Goal: Task Accomplishment & Management: Manage account settings

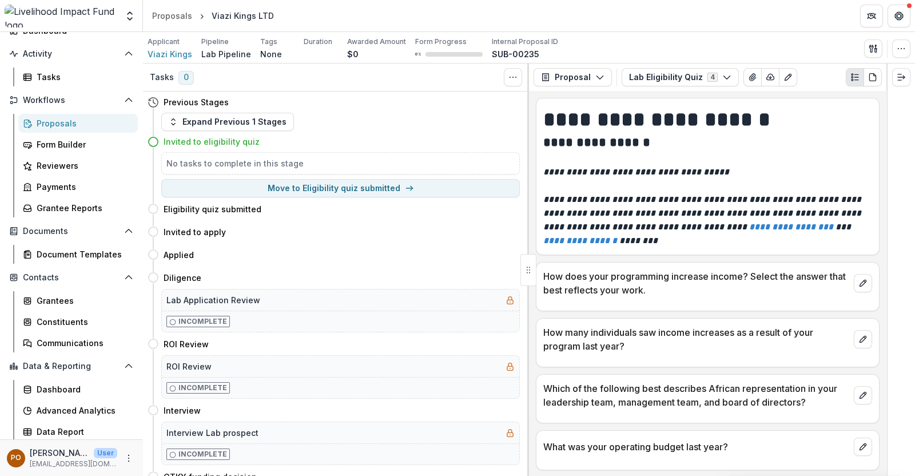
scroll to position [76, 0]
click at [97, 250] on div "Document Templates" at bounding box center [83, 253] width 92 height 12
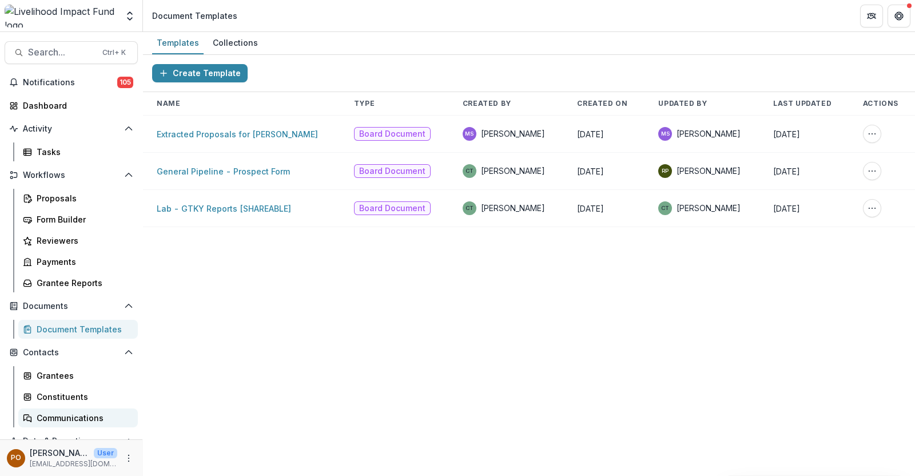
click at [63, 412] on div "Communications" at bounding box center [83, 418] width 92 height 12
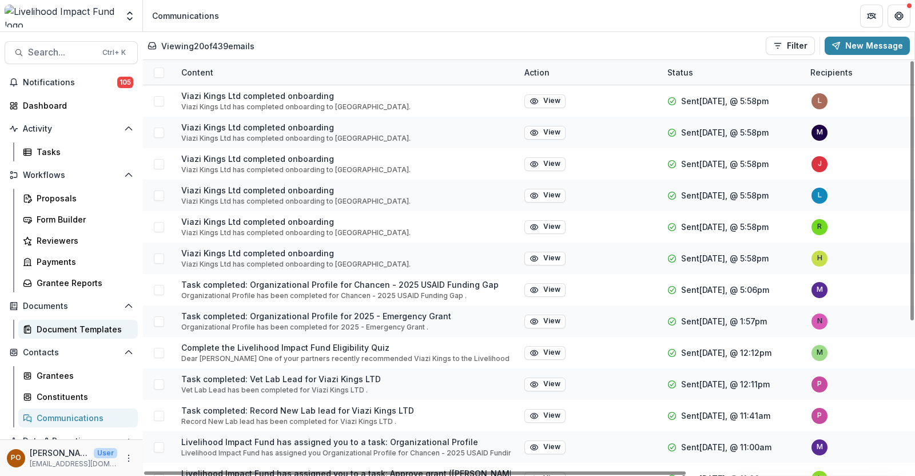
click at [57, 332] on div "Document Templates" at bounding box center [83, 329] width 92 height 12
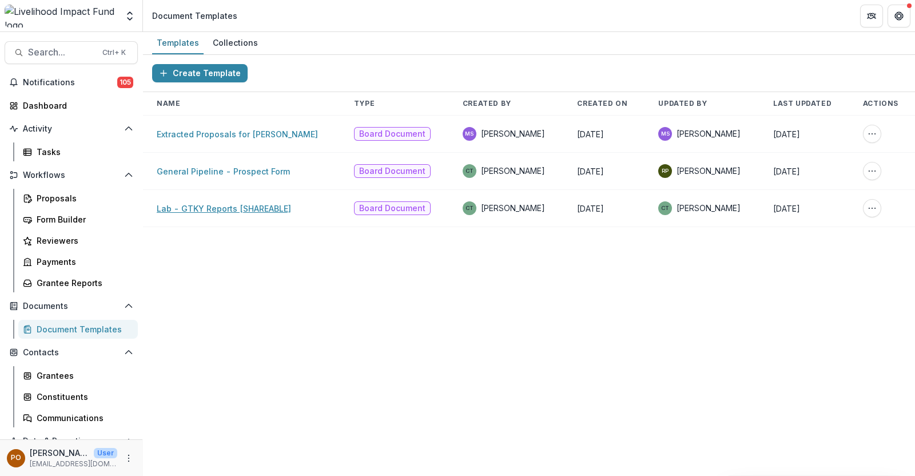
click at [198, 209] on link "Lab - GTKY Reports [SHAREABLE]" at bounding box center [224, 208] width 134 height 10
click at [224, 205] on link "Lab - GTKY Reports [SHAREABLE]" at bounding box center [224, 208] width 134 height 10
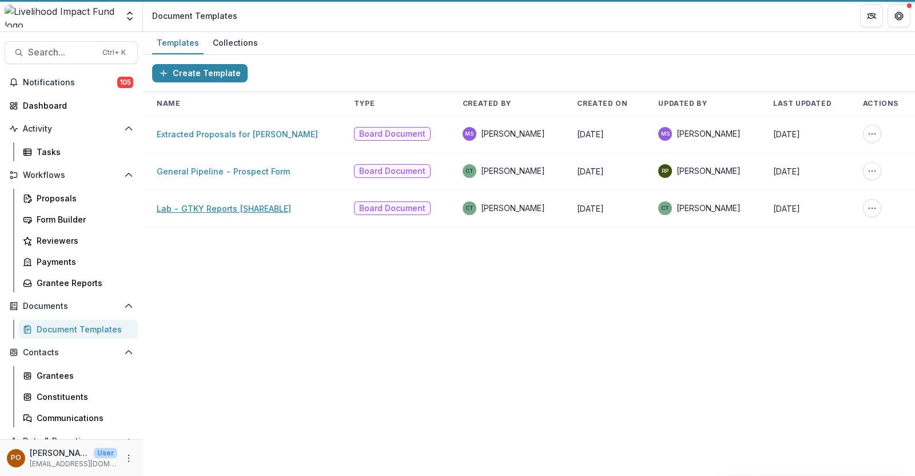
click at [224, 205] on link "Lab - GTKY Reports [SHAREABLE]" at bounding box center [224, 208] width 134 height 10
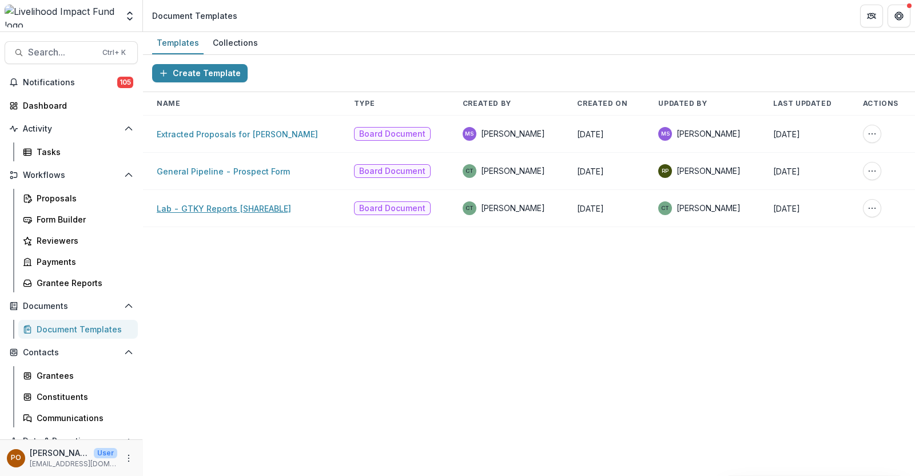
click at [226, 211] on link "Lab - GTKY Reports [SHAREABLE]" at bounding box center [224, 208] width 134 height 10
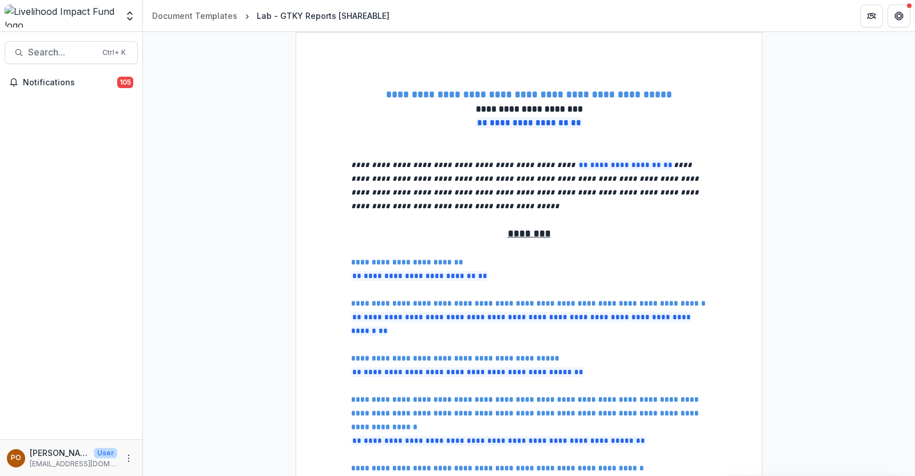
select select "**********"
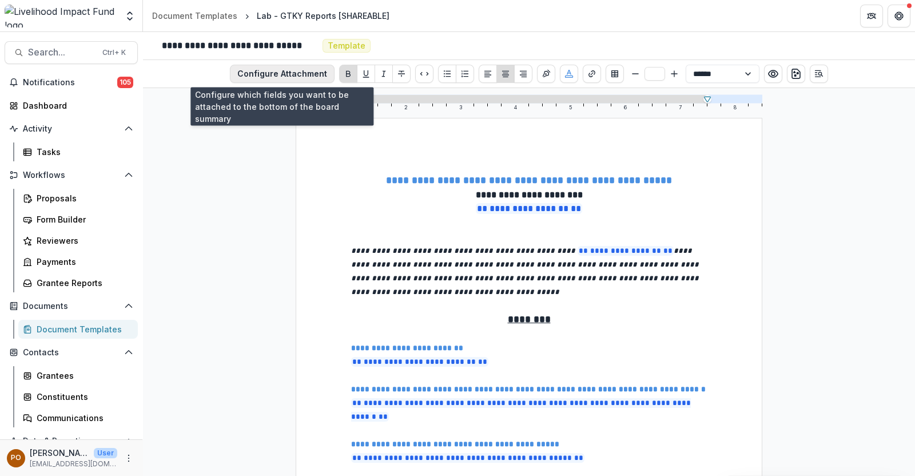
click at [294, 71] on button "Configure Attachment" at bounding box center [282, 74] width 105 height 18
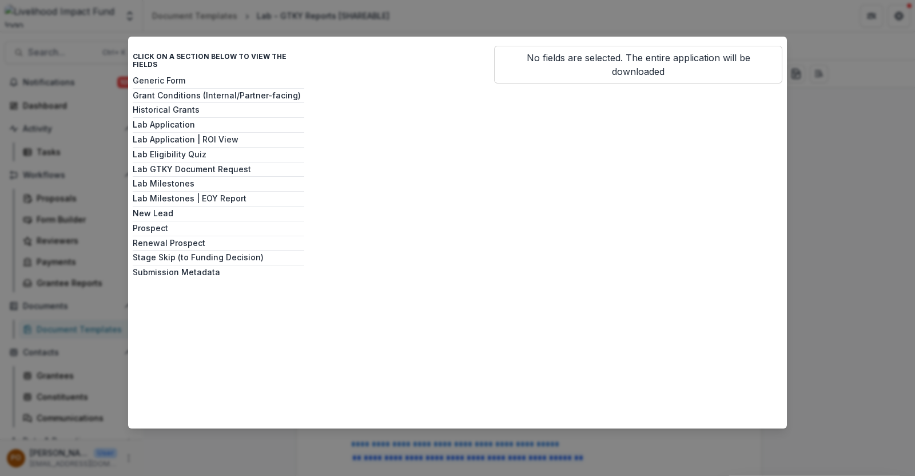
click at [374, 23] on div "Click on a section below to view the fields Generic Form Grant Conditions (Inte…" at bounding box center [457, 238] width 915 height 476
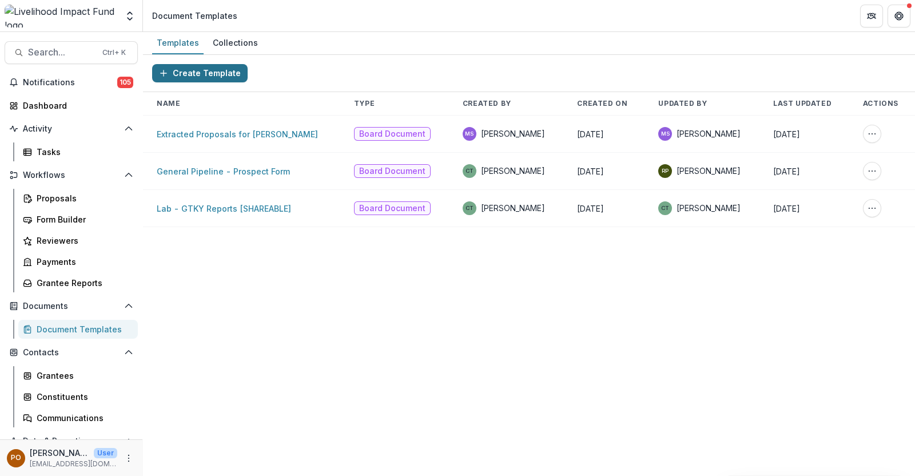
click at [190, 71] on button "Create Template" at bounding box center [199, 73] width 95 height 18
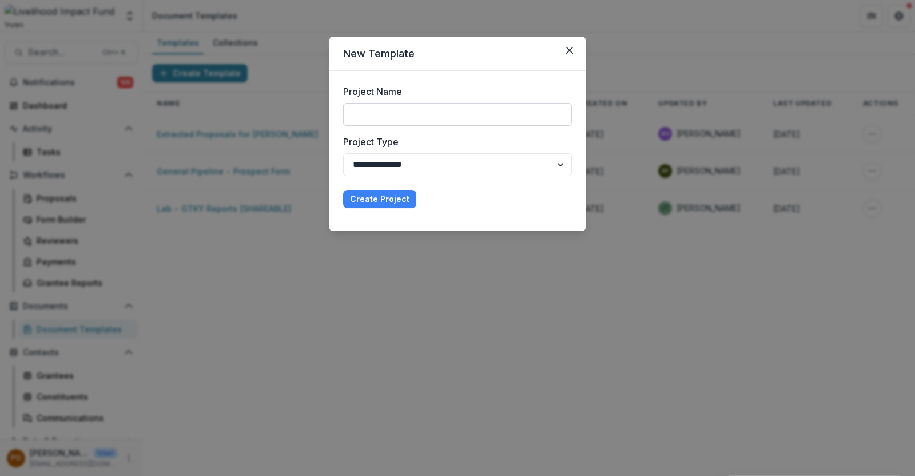
click at [392, 119] on input "Project Name" at bounding box center [457, 114] width 229 height 23
type input "**********"
click at [554, 165] on select "**********" at bounding box center [457, 164] width 229 height 23
click at [343, 153] on select "**********" at bounding box center [457, 164] width 229 height 23
click at [392, 199] on button "Create Project" at bounding box center [379, 199] width 73 height 18
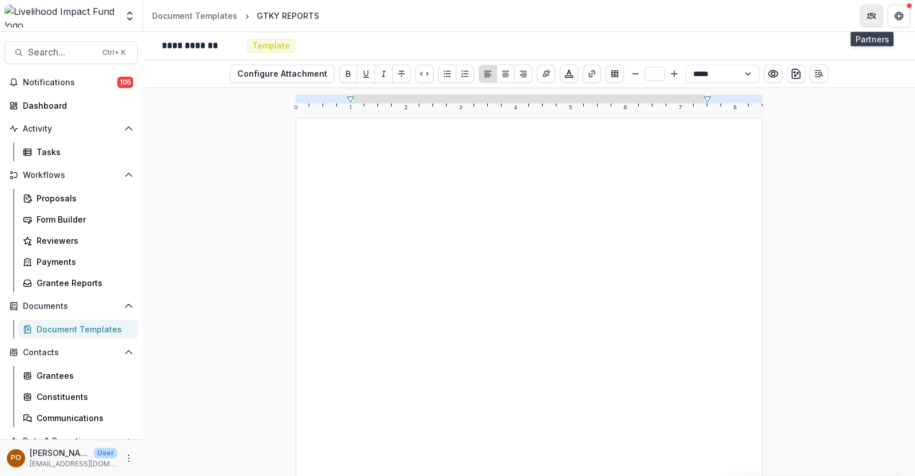
click at [873, 15] on icon "Partners" at bounding box center [871, 15] width 9 height 9
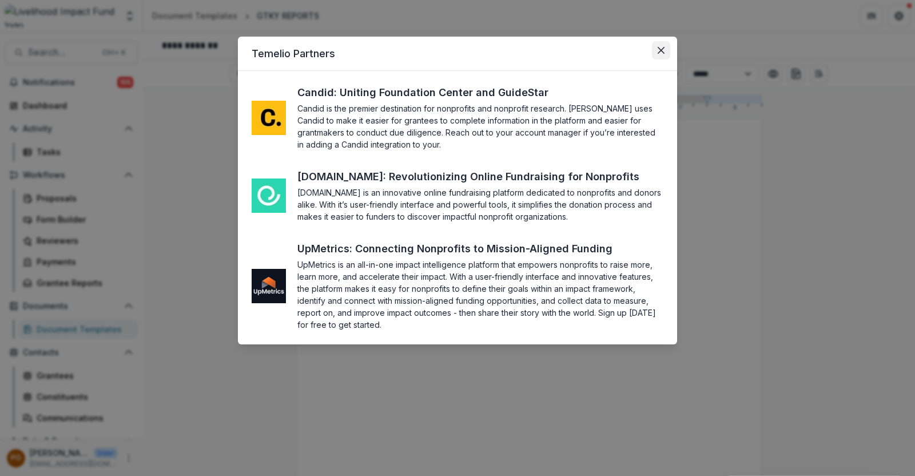
click at [659, 48] on icon "Close" at bounding box center [660, 50] width 7 height 7
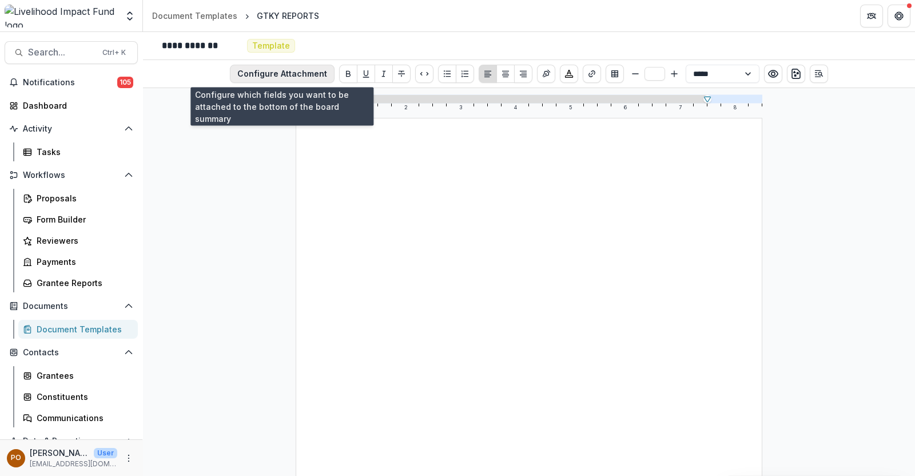
click at [289, 73] on button "Configure Attachment" at bounding box center [282, 74] width 105 height 18
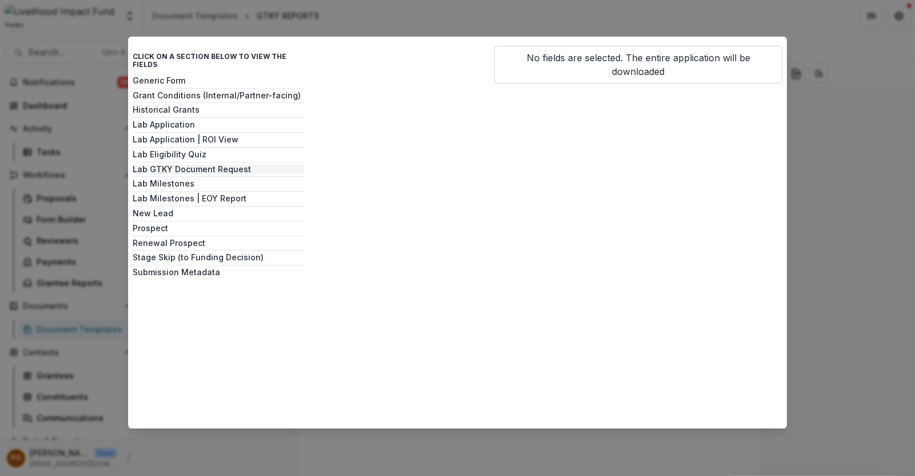
click at [194, 165] on button "Lab GTKY Document Request" at bounding box center [218, 170] width 171 height 10
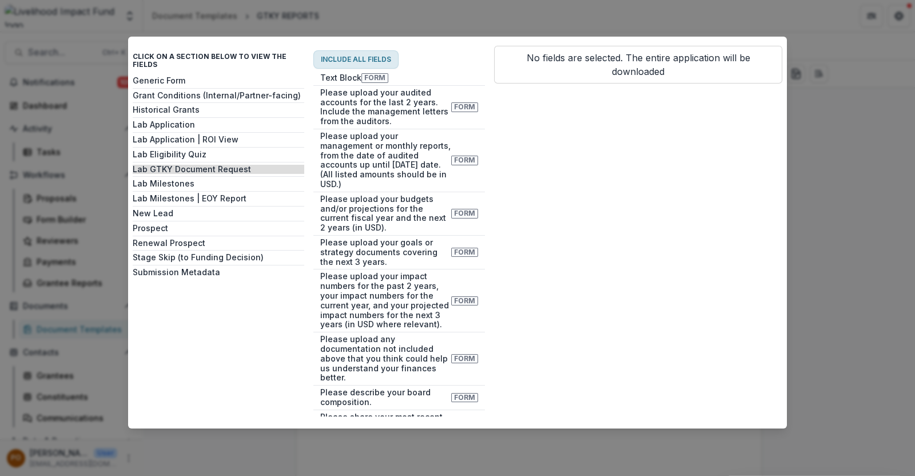
click at [369, 58] on button "Include all fields" at bounding box center [355, 59] width 85 height 18
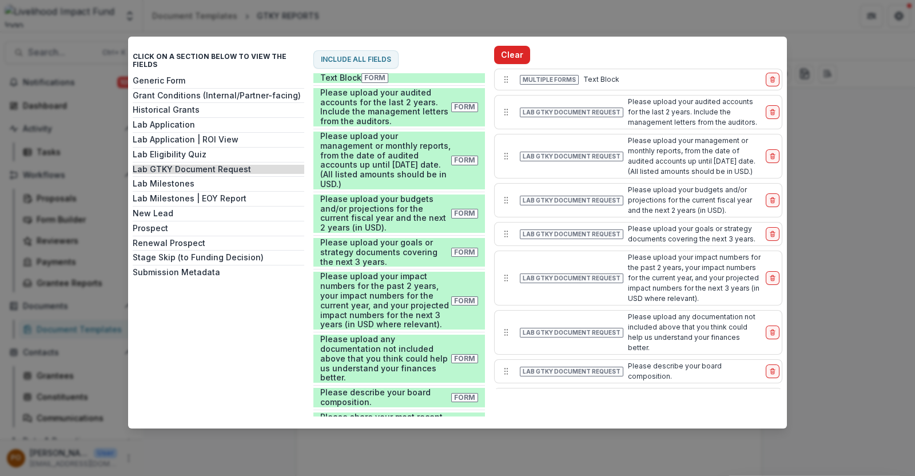
click at [501, 55] on button "Clear" at bounding box center [512, 55] width 36 height 18
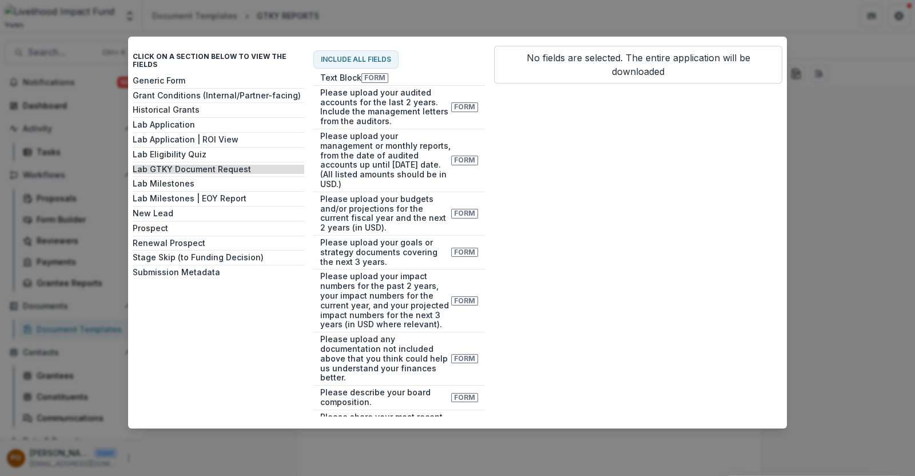
click at [501, 22] on div "Click on a section below to view the fields Generic Form Grant Conditions (Inte…" at bounding box center [457, 238] width 915 height 476
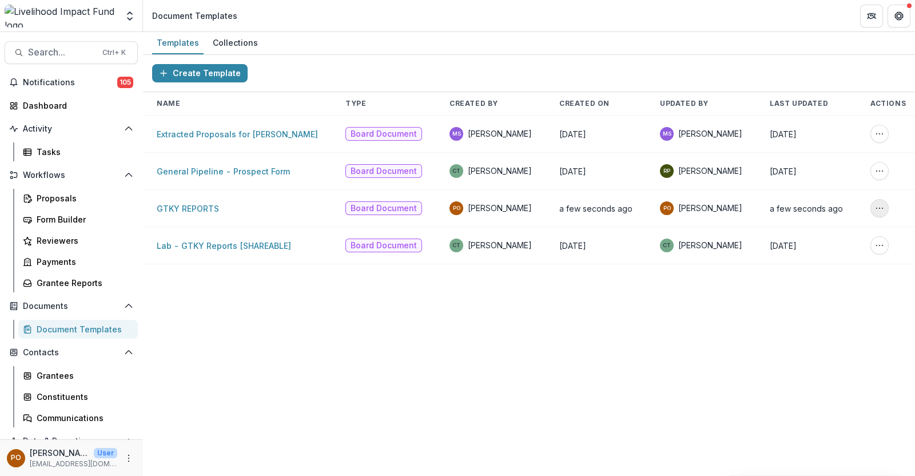
click at [876, 201] on button "More Action" at bounding box center [879, 208] width 18 height 18
click at [817, 254] on button "Delete Template" at bounding box center [817, 251] width 122 height 18
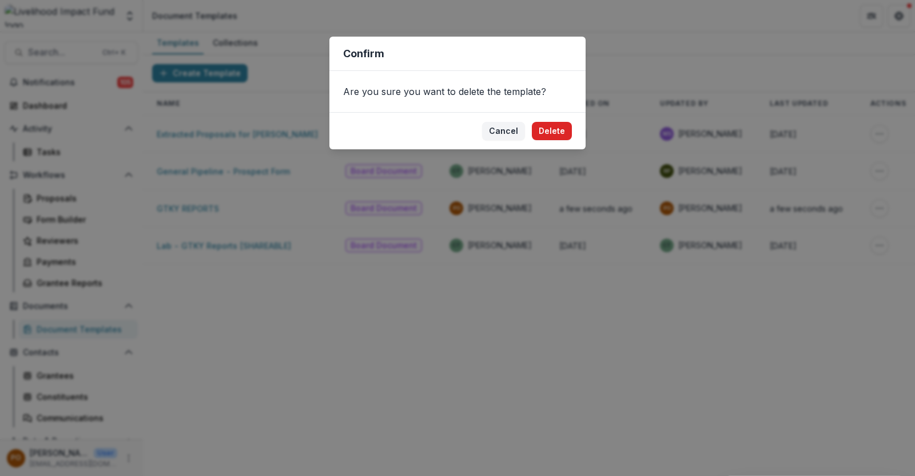
click at [558, 135] on button "Delete" at bounding box center [552, 131] width 40 height 18
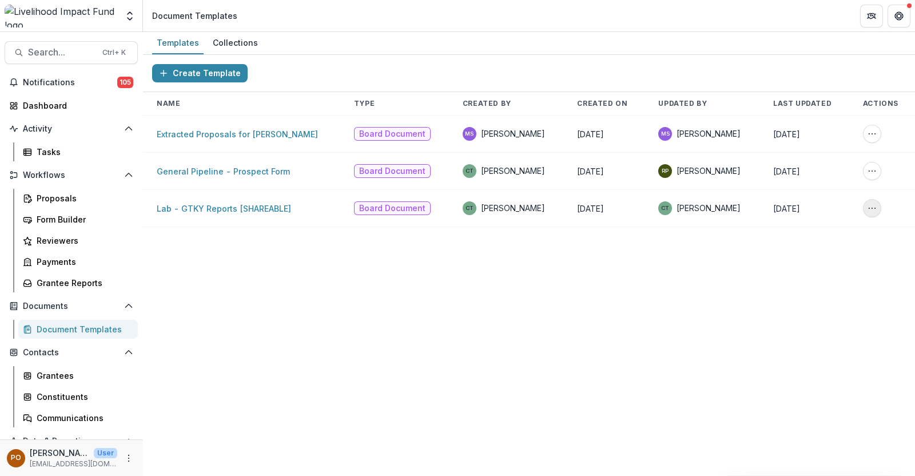
click at [869, 207] on icon "More Action" at bounding box center [871, 207] width 9 height 9
click at [820, 230] on button "Create a Collection" at bounding box center [814, 233] width 122 height 18
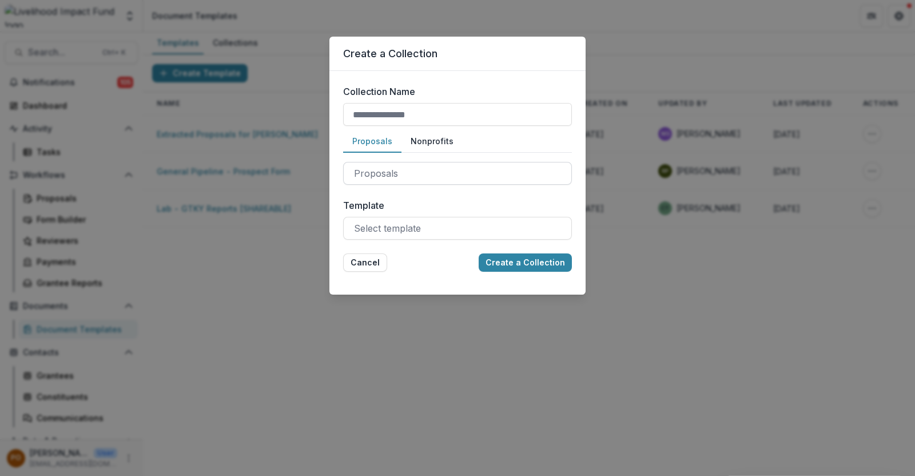
click at [484, 166] on div at bounding box center [457, 173] width 207 height 16
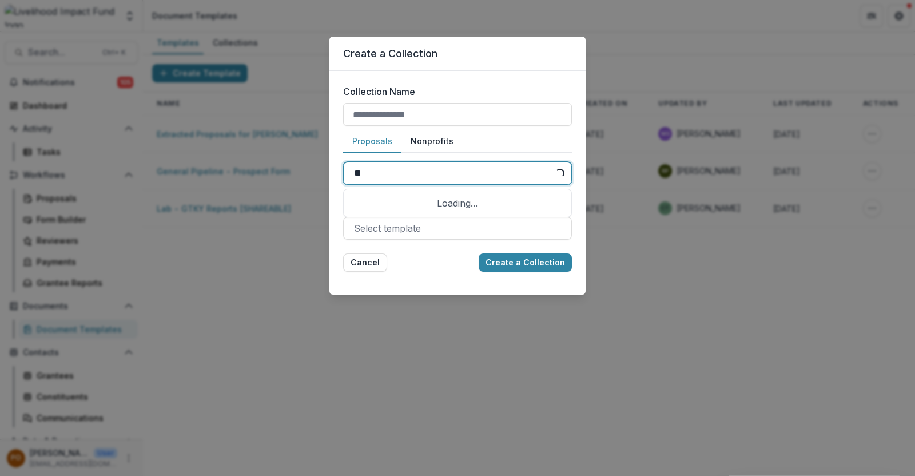
type input "***"
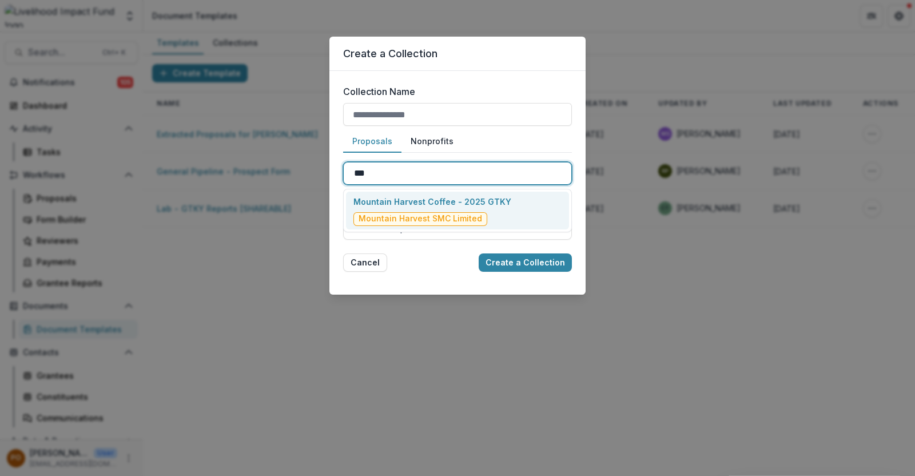
click at [436, 193] on div "Mountain Harvest Coffee - 2025 GTKY Mountain Harvest SMC Limited" at bounding box center [457, 210] width 223 height 38
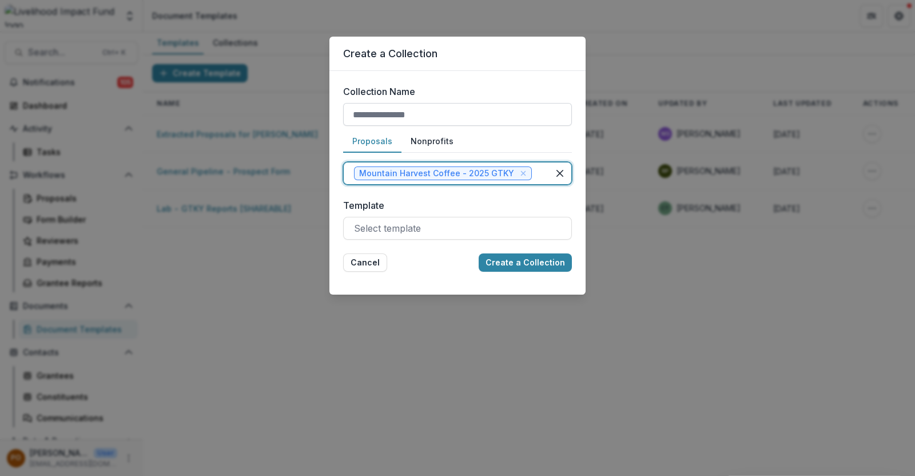
click at [474, 118] on input "Collection Name" at bounding box center [457, 114] width 229 height 23
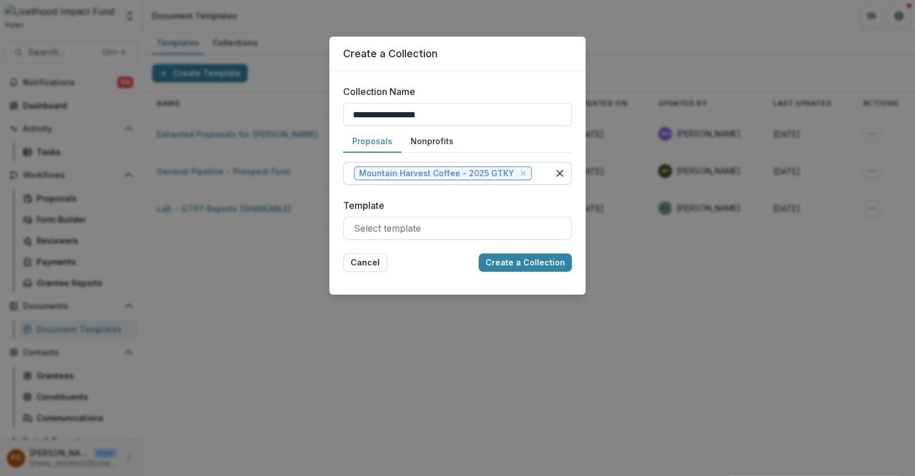
type input "**********"
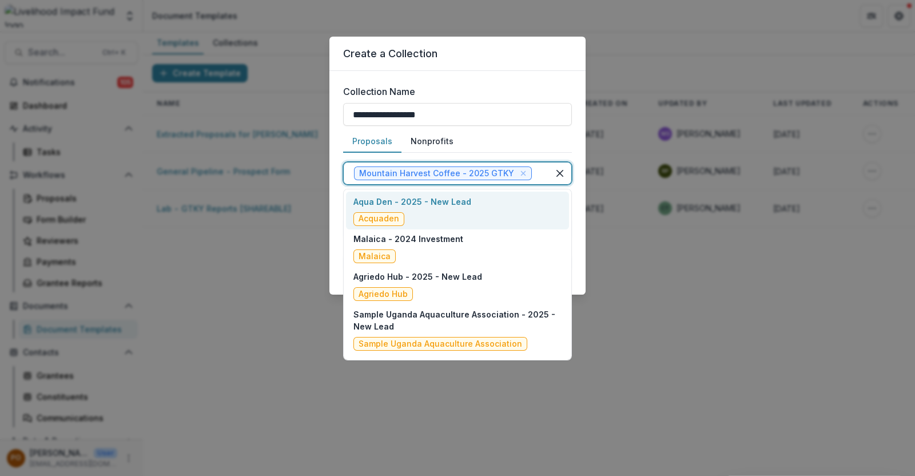
click at [537, 170] on div at bounding box center [536, 173] width 4 height 16
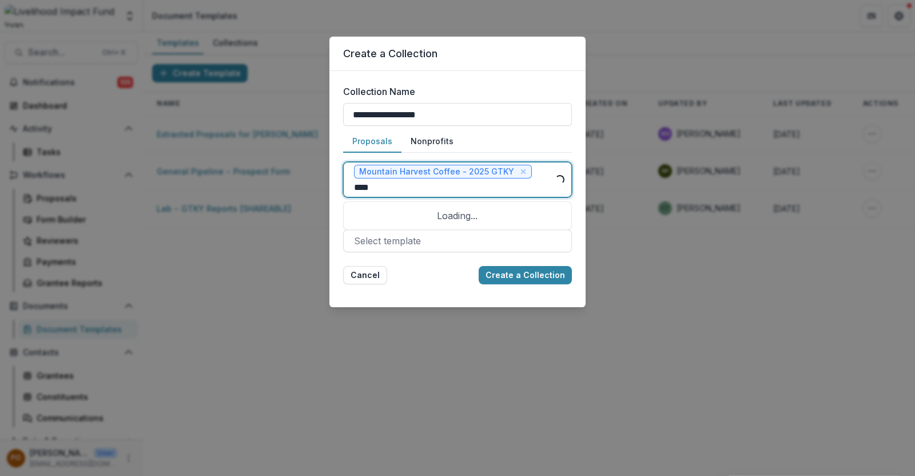
type input "*****"
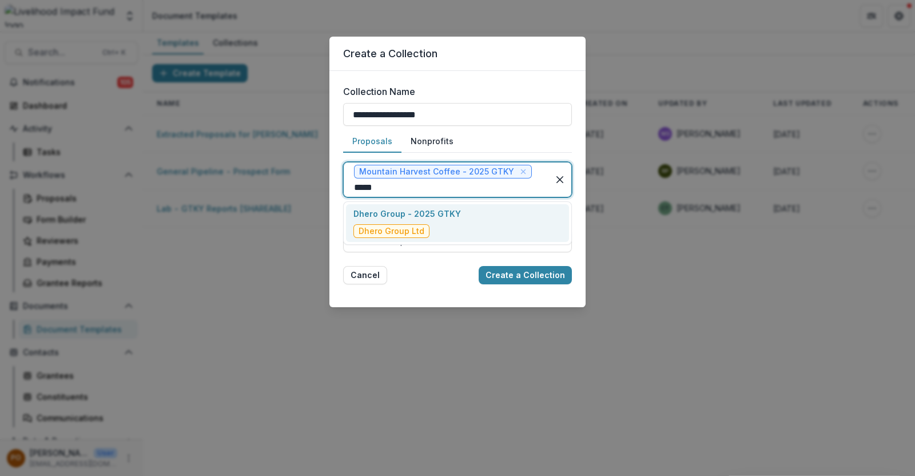
click at [405, 215] on p "Dhero Group - 2025 GTKY" at bounding box center [406, 213] width 107 height 12
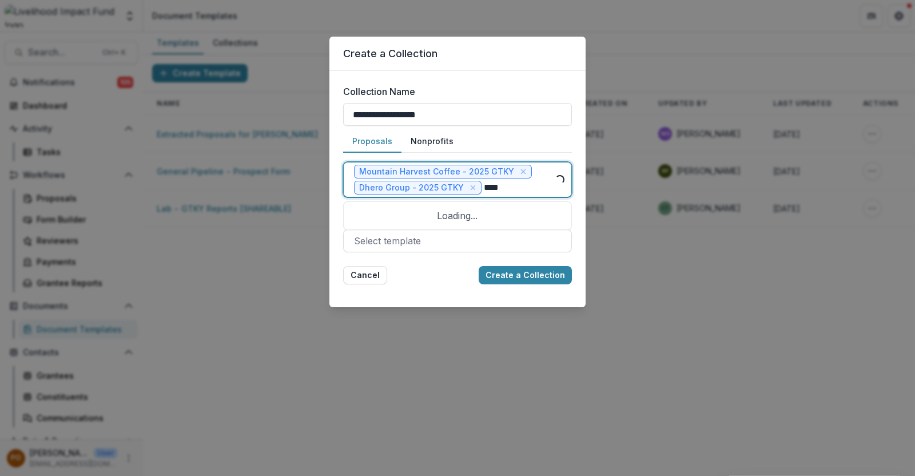
type input "*****"
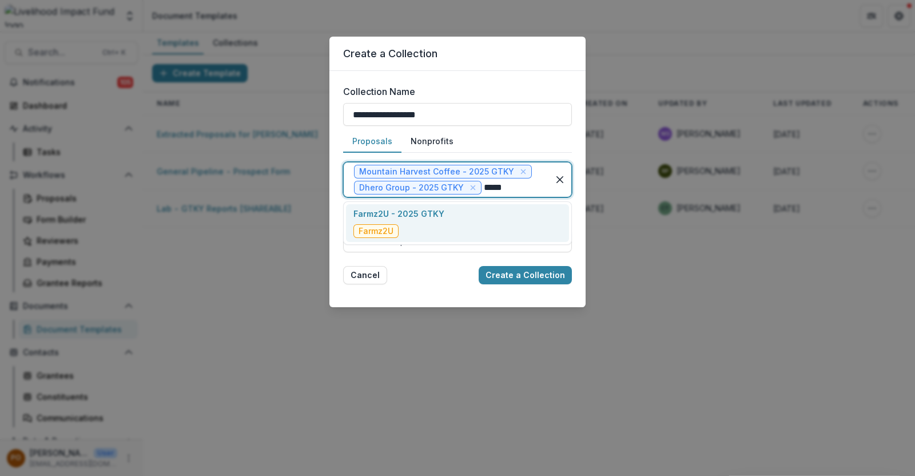
click at [452, 215] on div "Farmz2U - 2025 GTKY Farmz2U" at bounding box center [457, 223] width 223 height 38
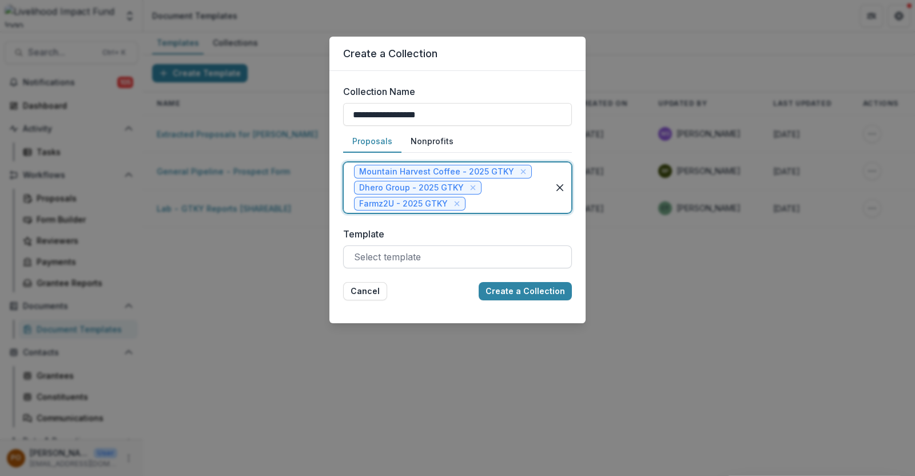
click at [430, 250] on div at bounding box center [457, 257] width 207 height 16
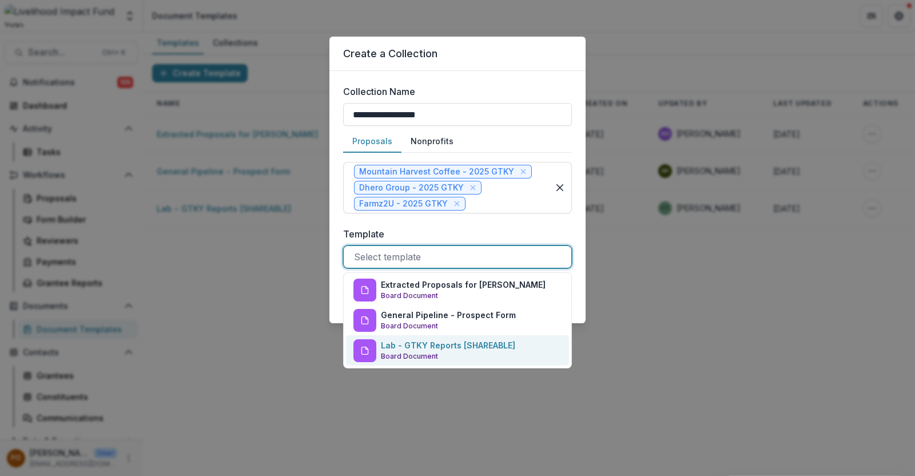
click at [446, 346] on p "Lab - GTKY Reports [SHAREABLE]" at bounding box center [448, 345] width 134 height 12
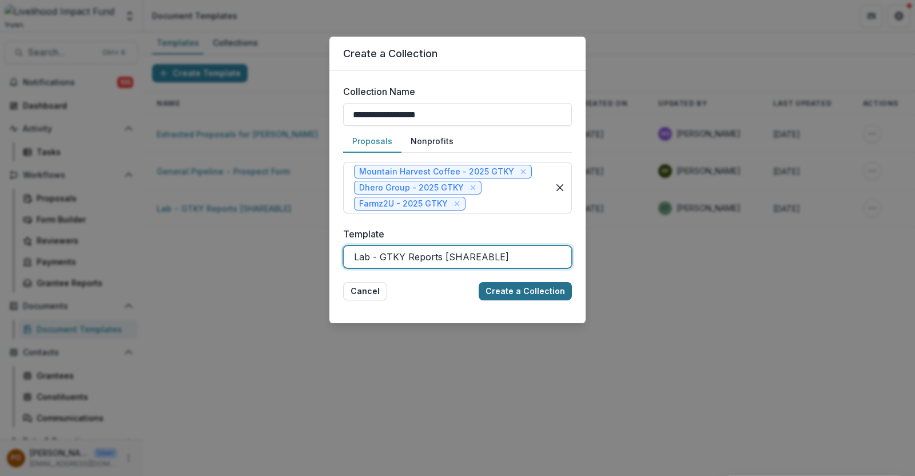
click at [533, 293] on button "Create a Collection" at bounding box center [524, 291] width 93 height 18
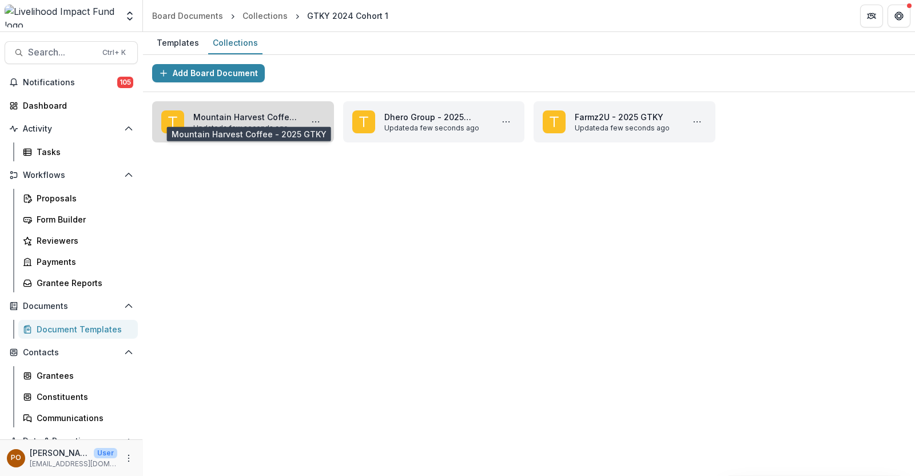
click at [237, 114] on link "Mountain Harvest Coffee - 2025 GTKY" at bounding box center [245, 117] width 104 height 12
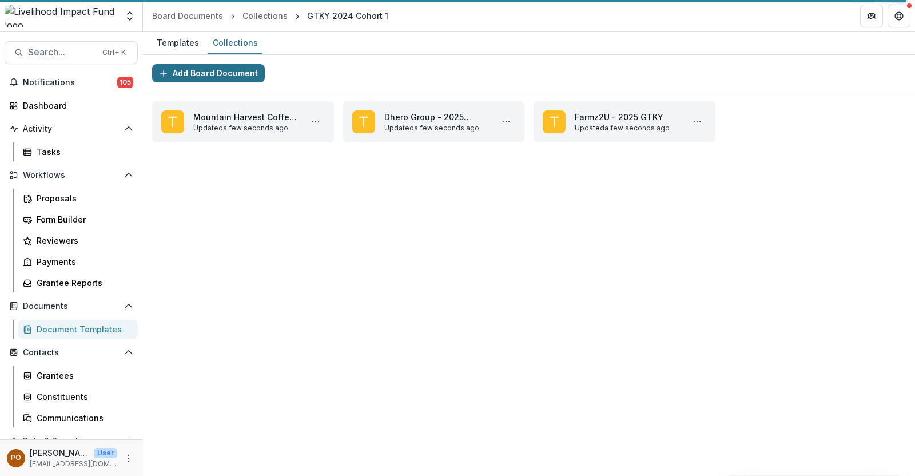
click at [181, 77] on button "Add Board Document" at bounding box center [208, 73] width 113 height 18
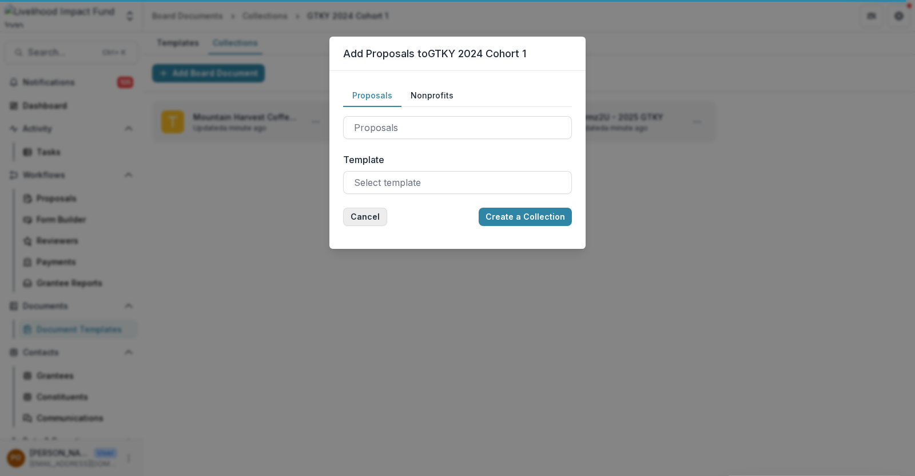
click at [364, 215] on button "Cancel" at bounding box center [365, 216] width 44 height 18
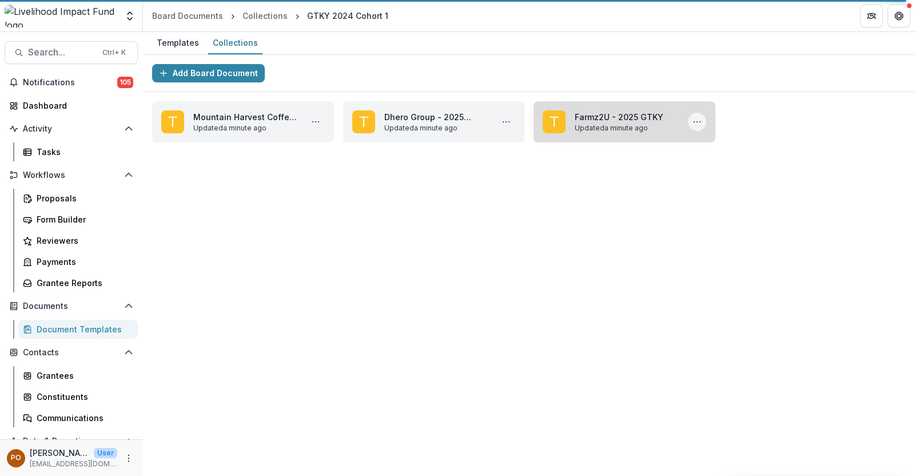
click at [701, 123] on button "More Farmz2U - 2025 GTKY Actions" at bounding box center [697, 122] width 18 height 18
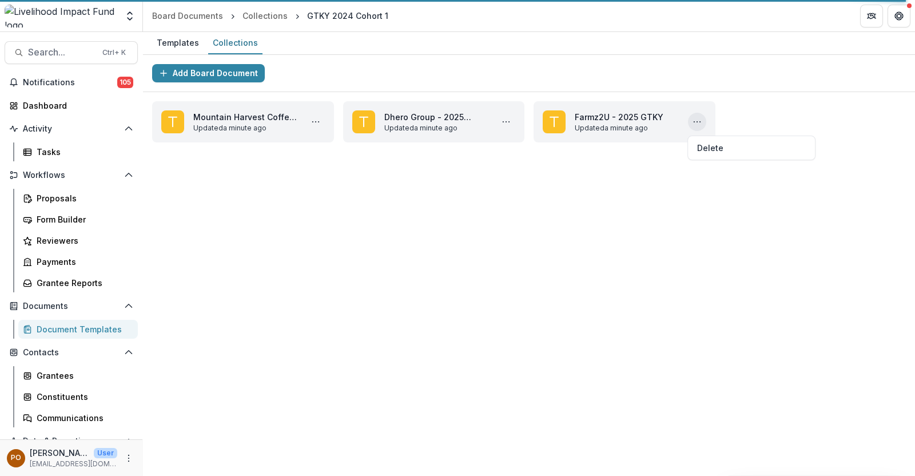
click at [598, 181] on div "Add Board Document Mountain Harvest Coffee - 2025 GTKY Updated a minute ago Del…" at bounding box center [529, 265] width 772 height 421
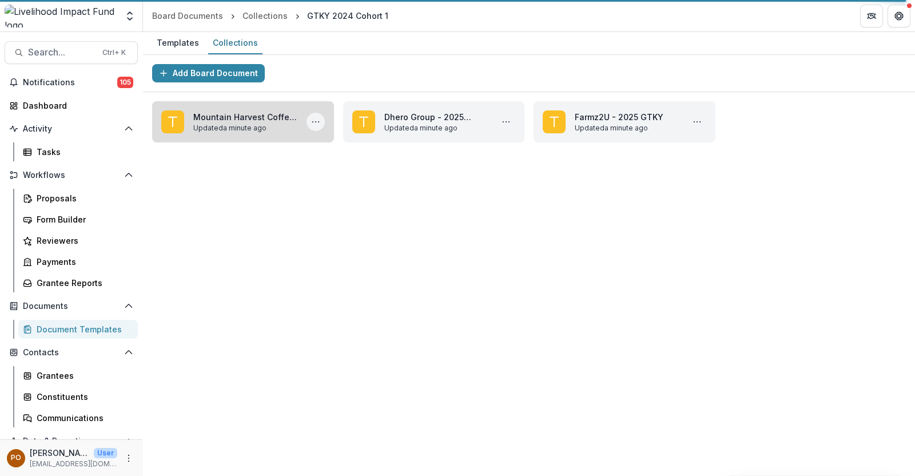
click at [323, 123] on button "More Mountain Harvest Coffee - 2025 GTKY Actions" at bounding box center [315, 122] width 18 height 18
click at [263, 178] on div "Add Board Document Mountain Harvest Coffee - 2025 GTKY Updated a minute ago Del…" at bounding box center [529, 265] width 772 height 421
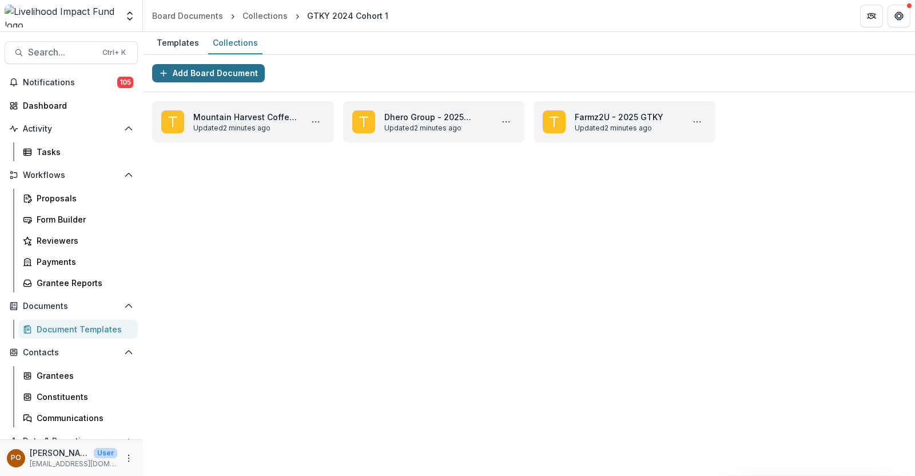
click at [206, 76] on button "Add Board Document" at bounding box center [208, 73] width 113 height 18
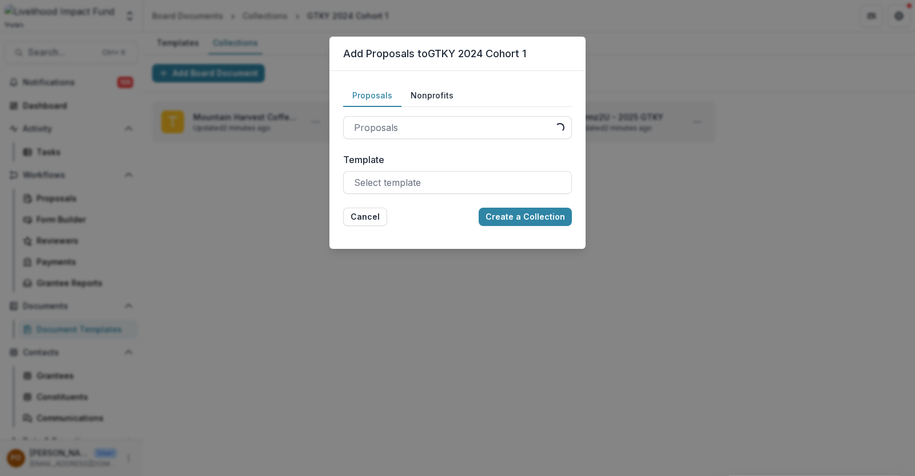
click at [342, 214] on div "Proposals Nonprofits Proposals Loading... Nonprofits Loading... Template Select…" at bounding box center [457, 155] width 256 height 169
click at [350, 215] on button "Cancel" at bounding box center [365, 216] width 44 height 18
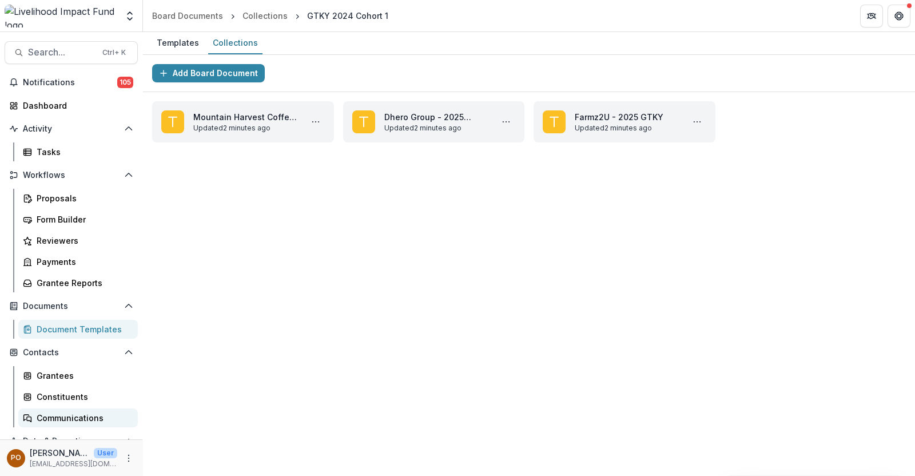
click at [83, 419] on div "Communications" at bounding box center [83, 418] width 92 height 12
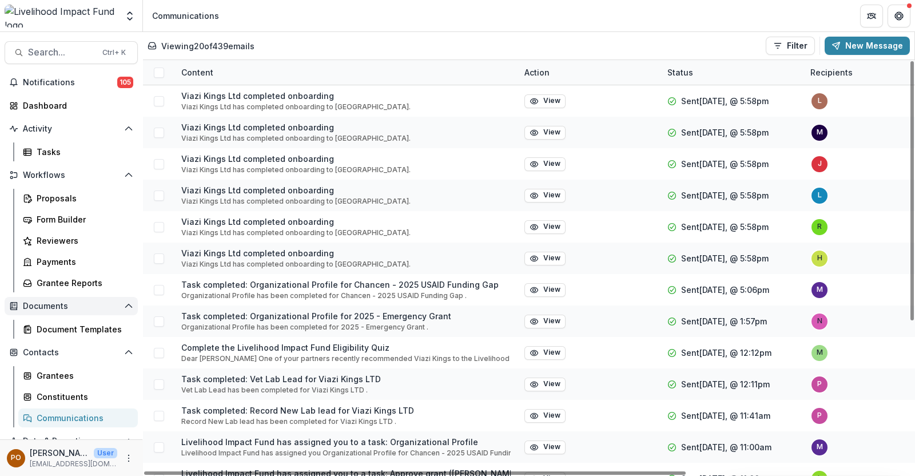
click at [71, 314] on button "Documents" at bounding box center [71, 306] width 133 height 18
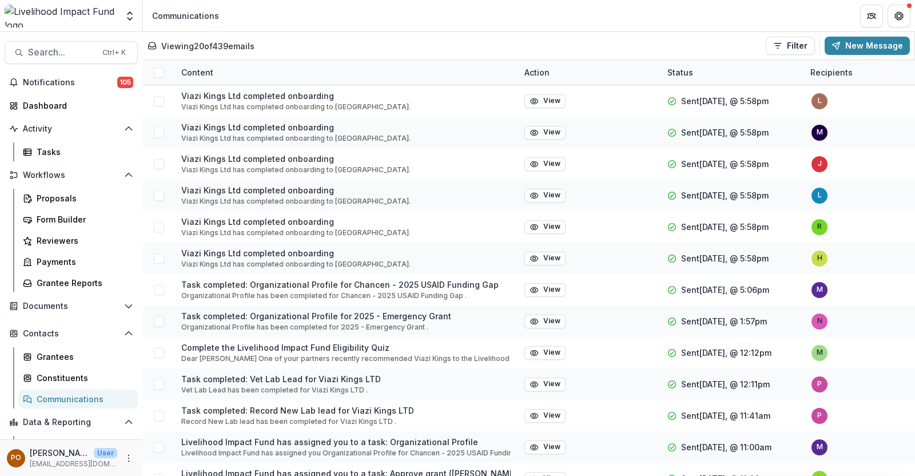
click at [69, 317] on div "Documents Document Templates" at bounding box center [71, 308] width 142 height 23
click at [71, 313] on button "Documents" at bounding box center [71, 306] width 133 height 18
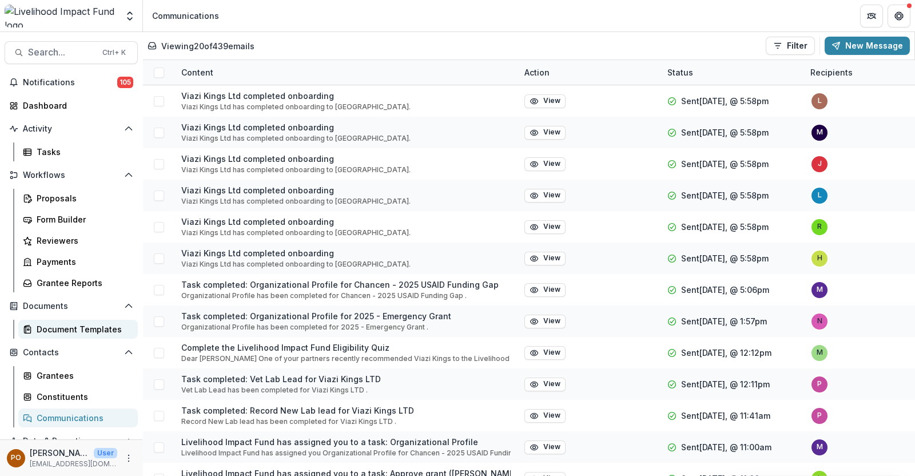
click at [71, 332] on div "Document Templates" at bounding box center [83, 329] width 92 height 12
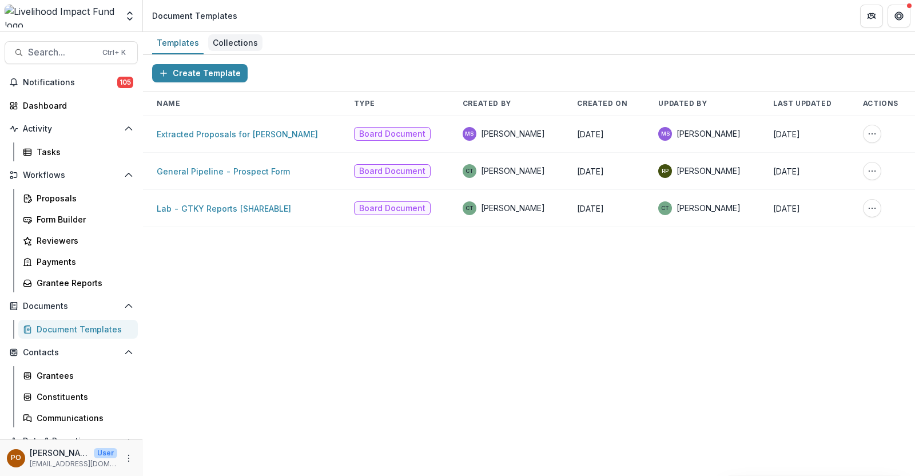
click at [237, 38] on div "Collections" at bounding box center [235, 42] width 54 height 17
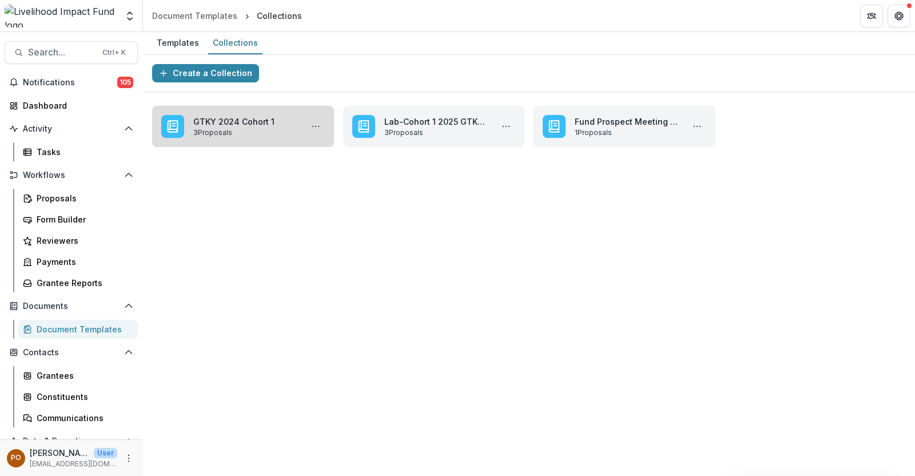
click at [262, 123] on link "GTKY 2024 Cohort 1" at bounding box center [245, 121] width 104 height 12
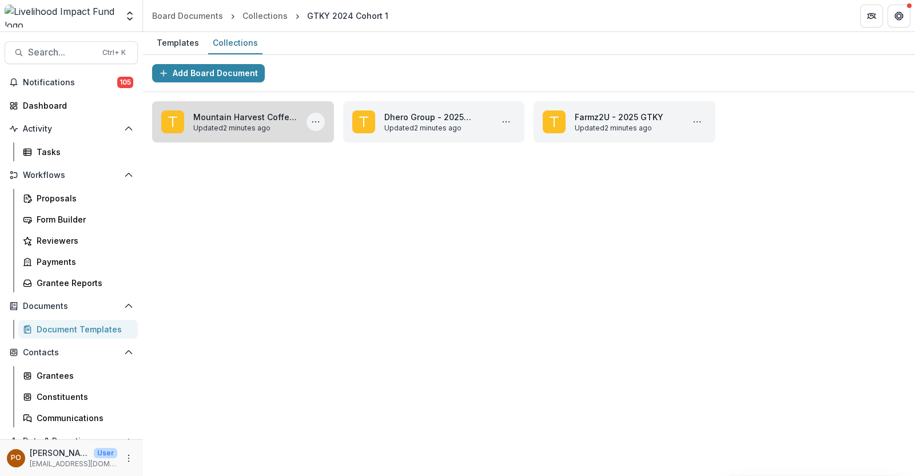
click at [316, 119] on icon "More Mountain Harvest Coffee - 2025 GTKY Actions" at bounding box center [315, 121] width 9 height 9
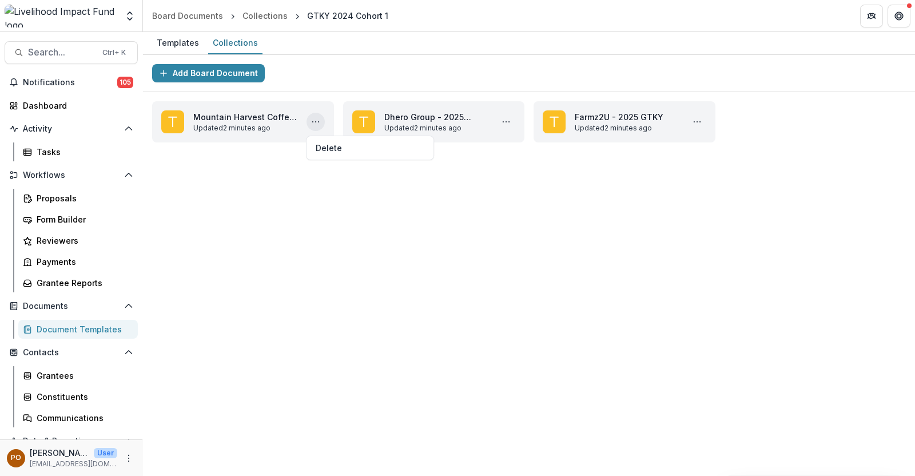
click at [290, 194] on div "Add Board Document Mountain Harvest Coffee - 2025 GTKY Updated 2 minutes ago De…" at bounding box center [529, 265] width 772 height 421
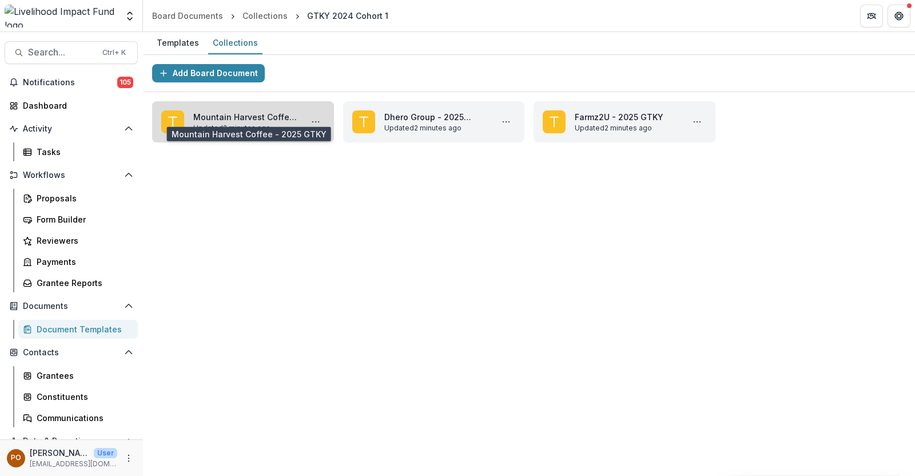
click at [252, 115] on link "Mountain Harvest Coffee - 2025 GTKY" at bounding box center [245, 117] width 104 height 12
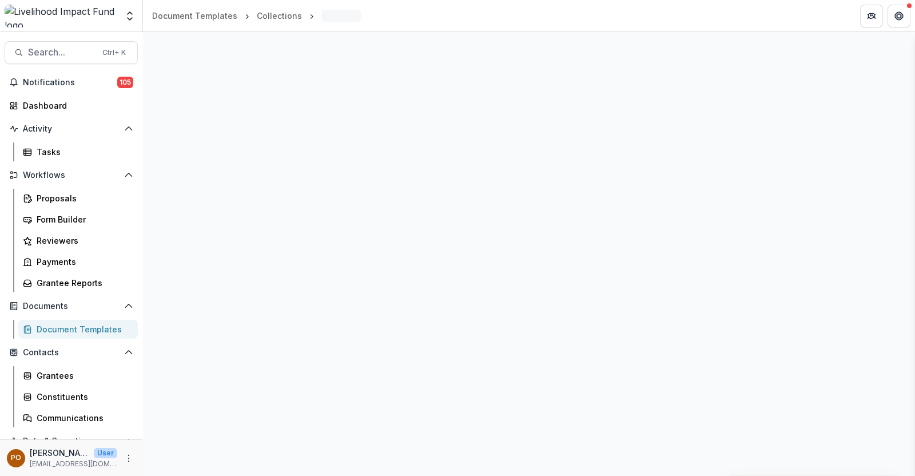
select select "**********"
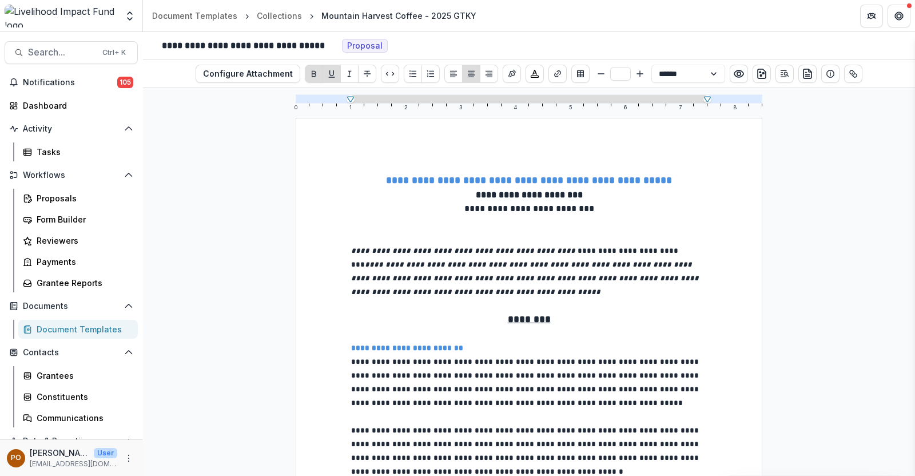
click at [372, 312] on p "********" at bounding box center [529, 319] width 356 height 15
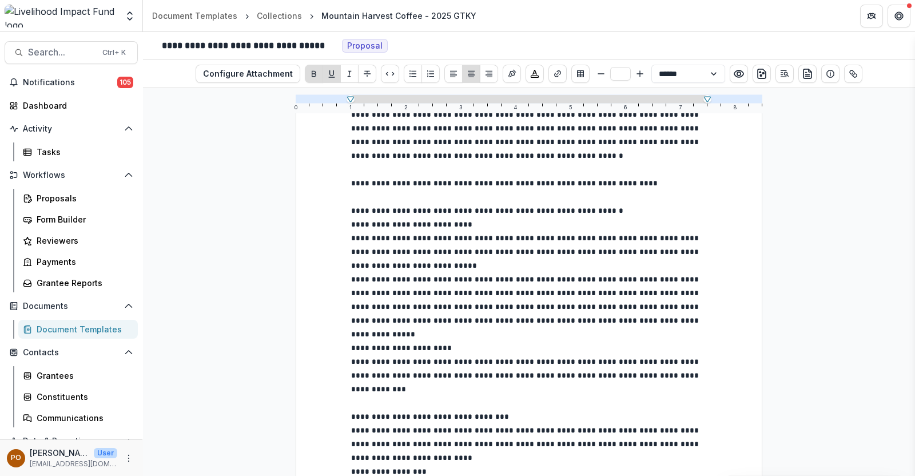
scroll to position [357, 0]
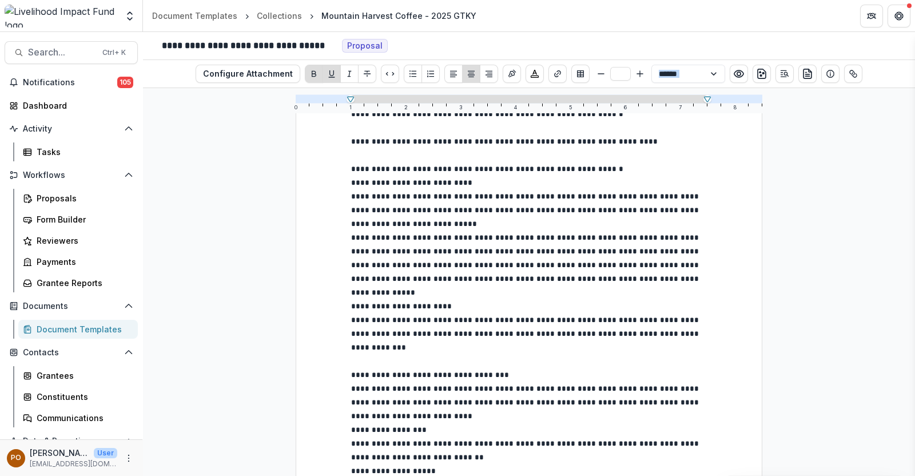
drag, startPoint x: 345, startPoint y: 349, endPoint x: 496, endPoint y: 348, distance: 150.3
click at [738, 73] on icon "Preview preview-doc.pdf" at bounding box center [738, 73] width 11 height 11
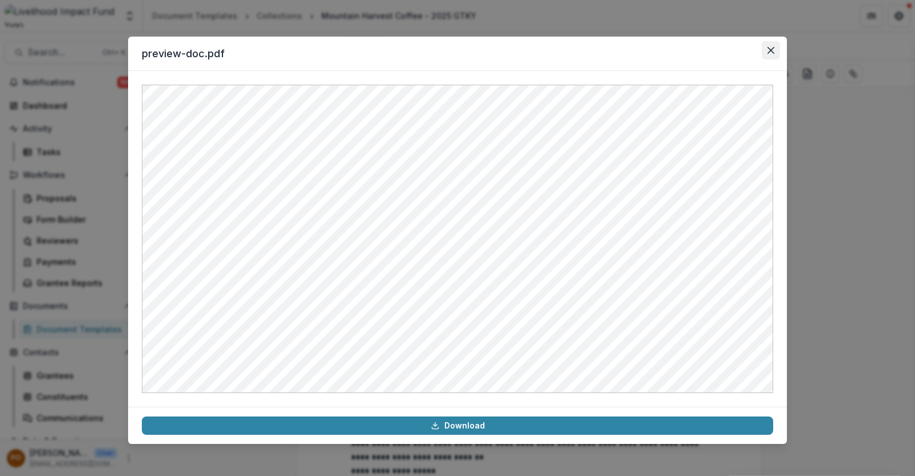
click at [774, 54] on button "Close" at bounding box center [770, 50] width 18 height 18
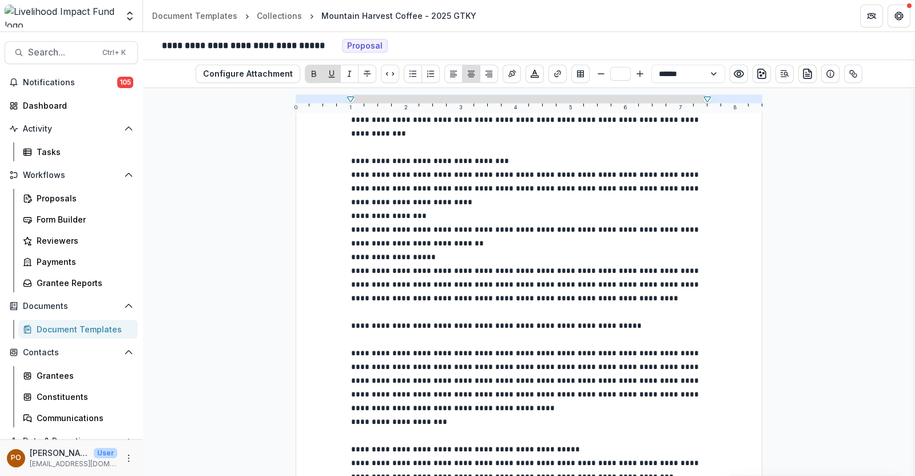
scroll to position [222, 0]
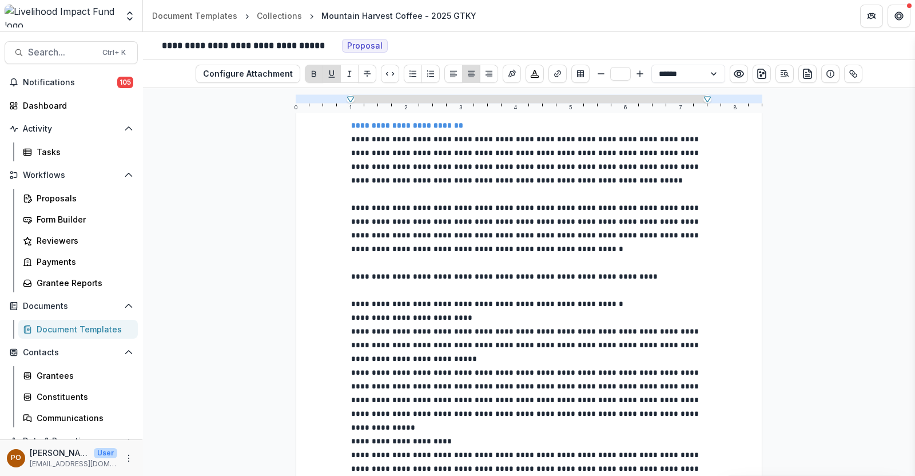
drag, startPoint x: 349, startPoint y: 284, endPoint x: 426, endPoint y: 285, distance: 77.7
drag, startPoint x: 348, startPoint y: 277, endPoint x: 575, endPoint y: 275, distance: 227.5
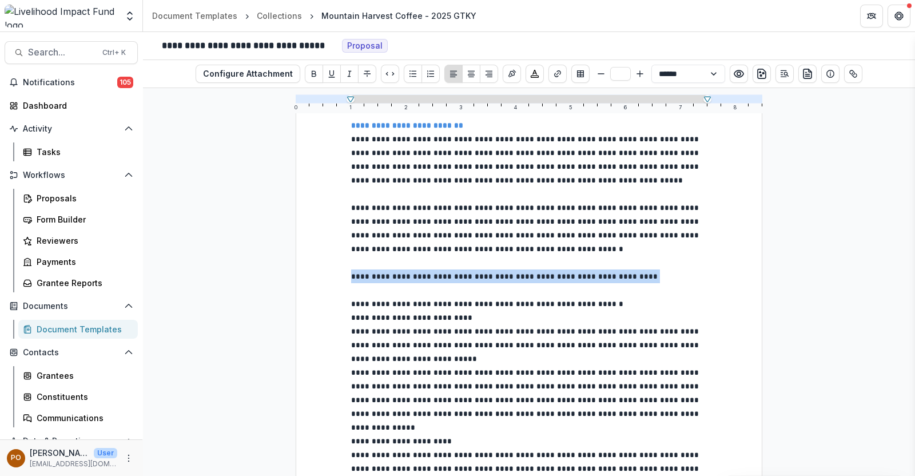
drag, startPoint x: 623, startPoint y: 275, endPoint x: 339, endPoint y: 274, distance: 284.1
click at [314, 73] on icon "Bold" at bounding box center [313, 73] width 9 height 9
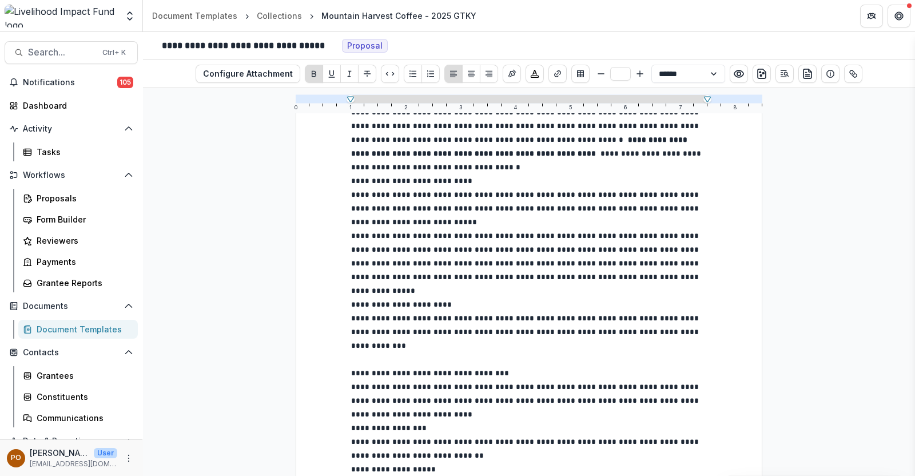
scroll to position [366, 0]
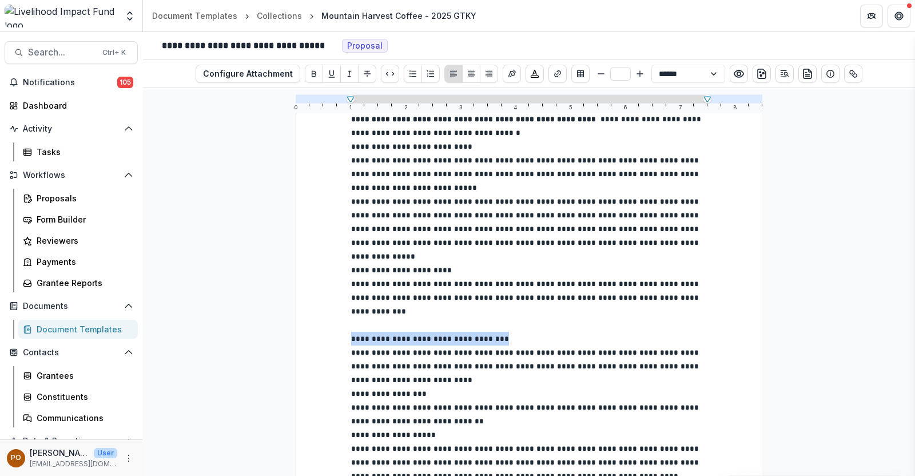
drag, startPoint x: 349, startPoint y: 340, endPoint x: 500, endPoint y: 338, distance: 150.9
click at [500, 338] on p "**********" at bounding box center [529, 414] width 356 height 851
click at [316, 72] on icon "Bold" at bounding box center [313, 73] width 9 height 9
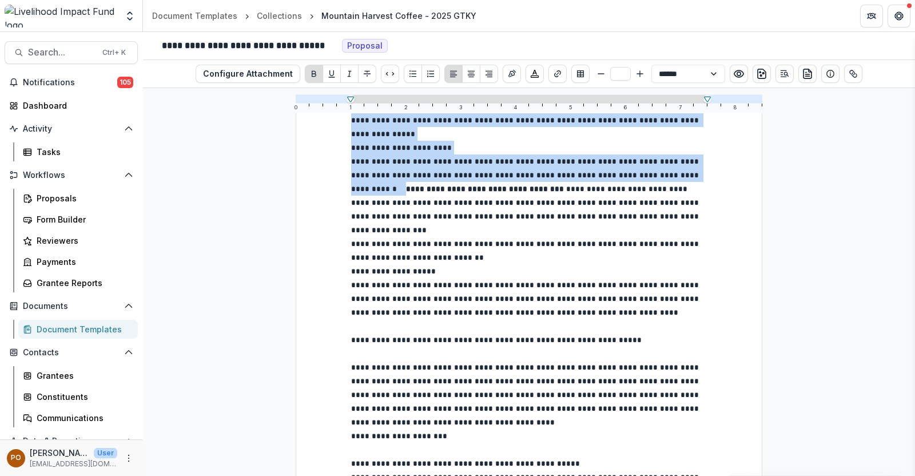
scroll to position [508, 0]
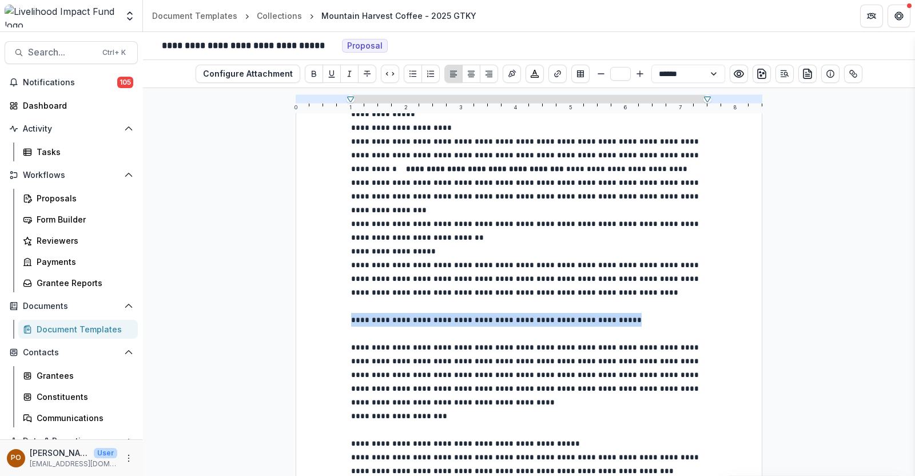
drag, startPoint x: 350, startPoint y: 348, endPoint x: 612, endPoint y: 348, distance: 261.2
click at [612, 348] on p "**********" at bounding box center [529, 250] width 356 height 809
click at [312, 75] on icon "Bold" at bounding box center [313, 73] width 9 height 9
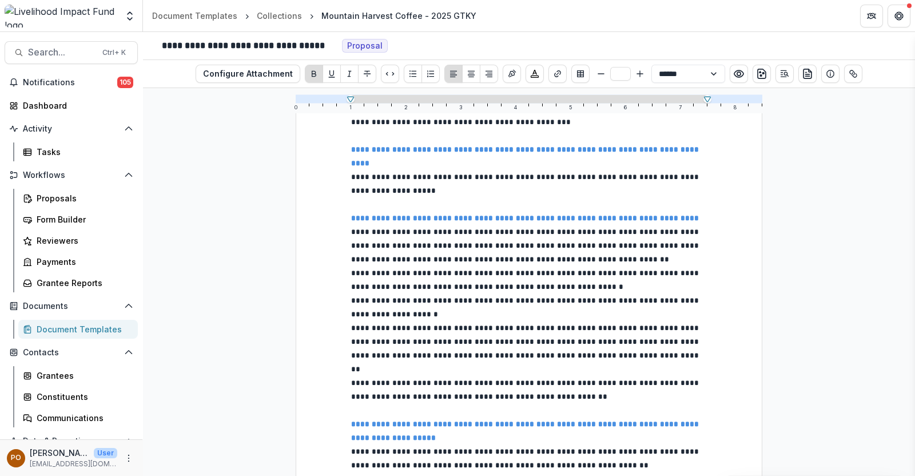
scroll to position [4867, 0]
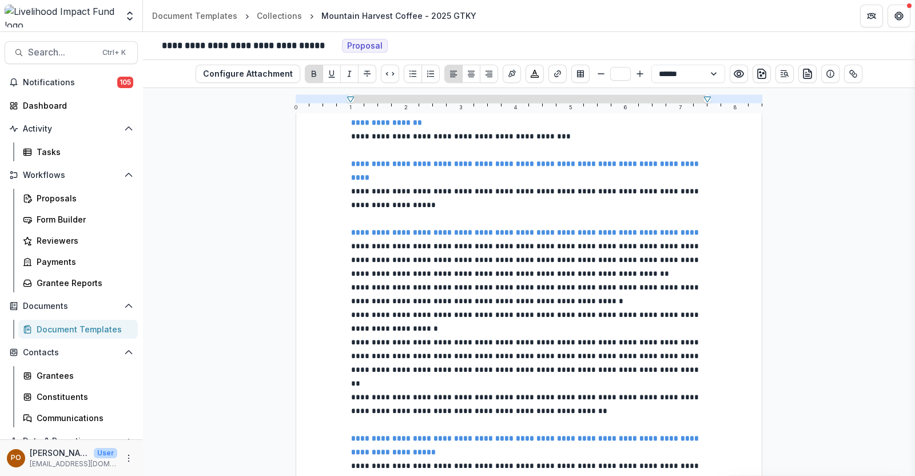
type input "**"
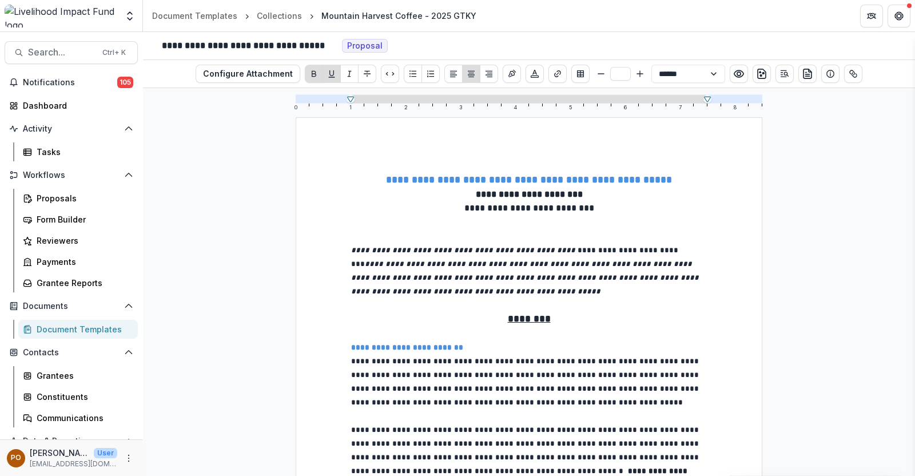
scroll to position [0, 0]
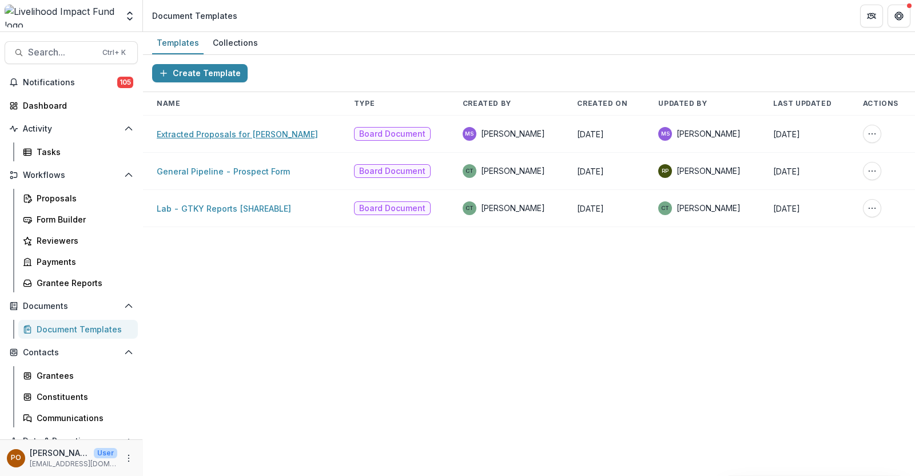
click at [234, 135] on link "Extracted Proposals for [PERSON_NAME]" at bounding box center [237, 134] width 161 height 10
click at [206, 209] on link "Lab - GTKY Reports [SHAREABLE]" at bounding box center [224, 208] width 134 height 10
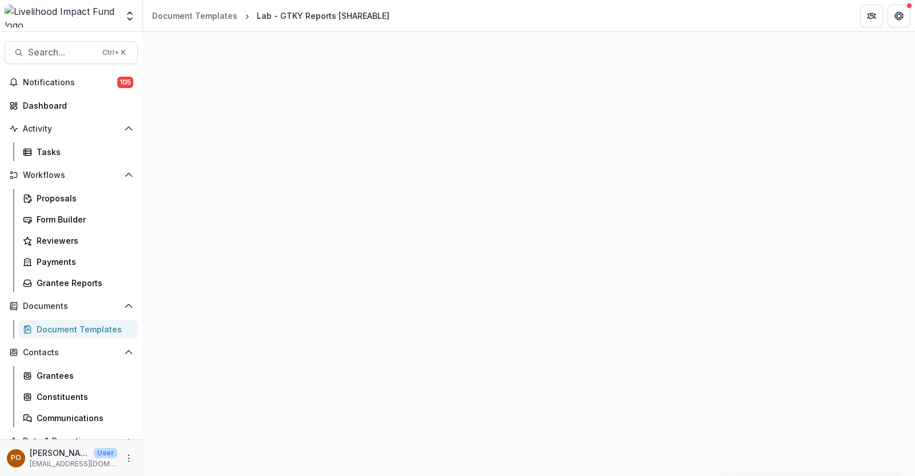
select select "**********"
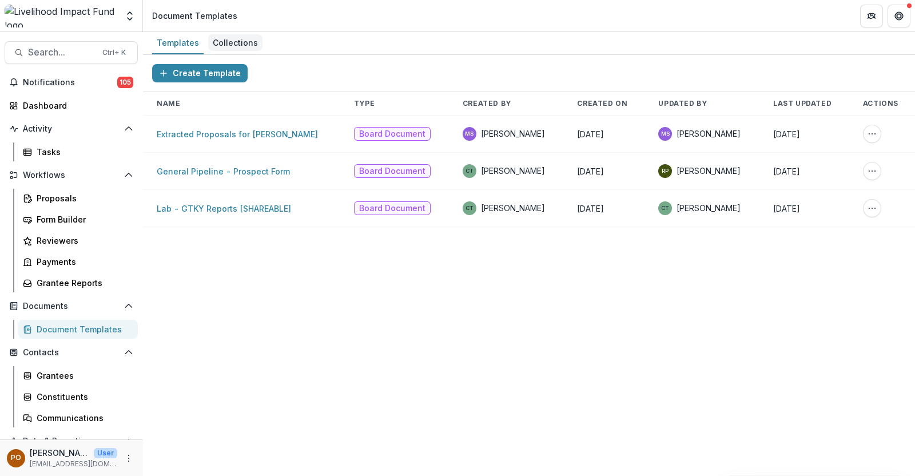
click at [237, 38] on div "Collections" at bounding box center [235, 42] width 54 height 17
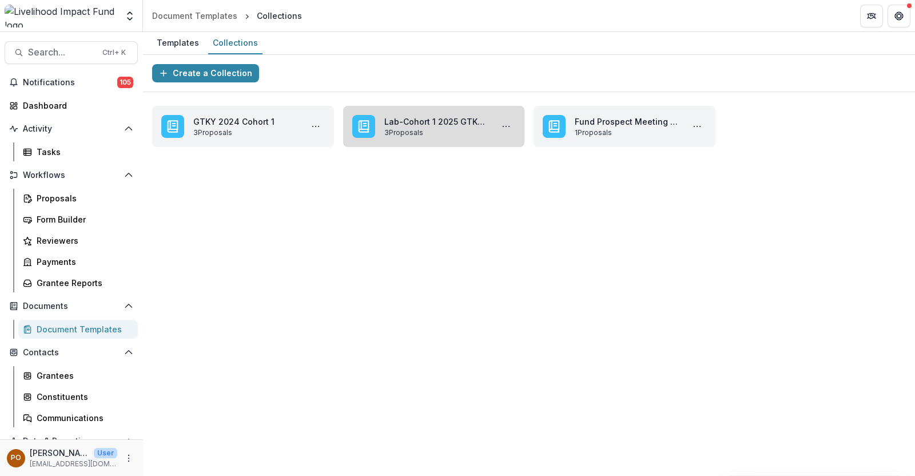
click at [454, 117] on link "Lab-Cohort 1 2025 GTKY Reports" at bounding box center [436, 121] width 104 height 12
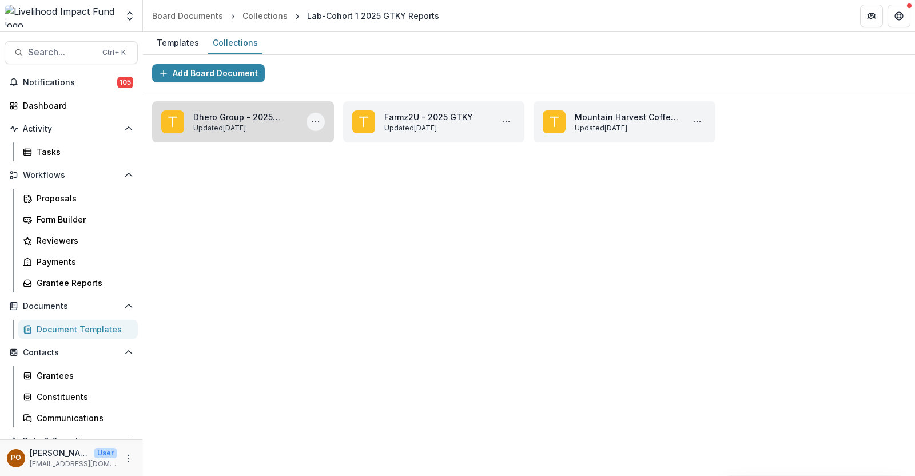
click at [318, 121] on icon "More Dhero Group - 2025 GTKY Actions" at bounding box center [315, 121] width 9 height 9
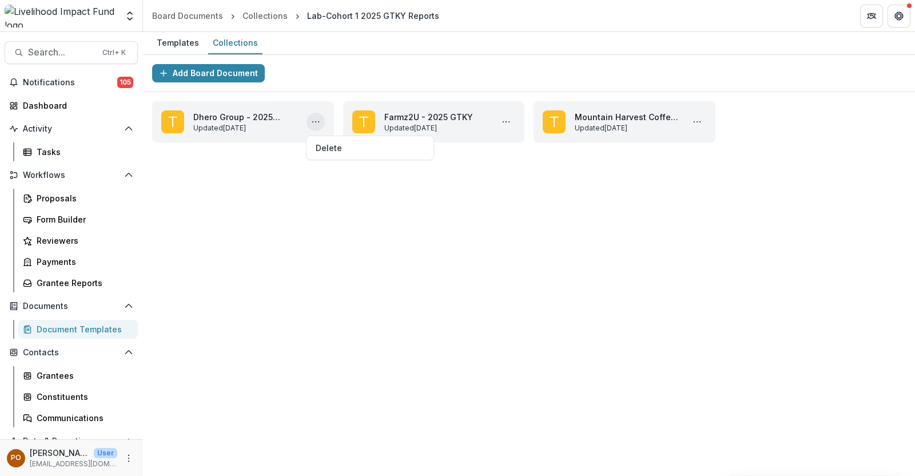
click at [321, 212] on div "Add Board Document Dhero Group - 2025 GTKY Updated [DATE] Delete Farmz2U - 2025…" at bounding box center [529, 265] width 772 height 421
click at [198, 74] on button "Add Board Document" at bounding box center [208, 73] width 113 height 18
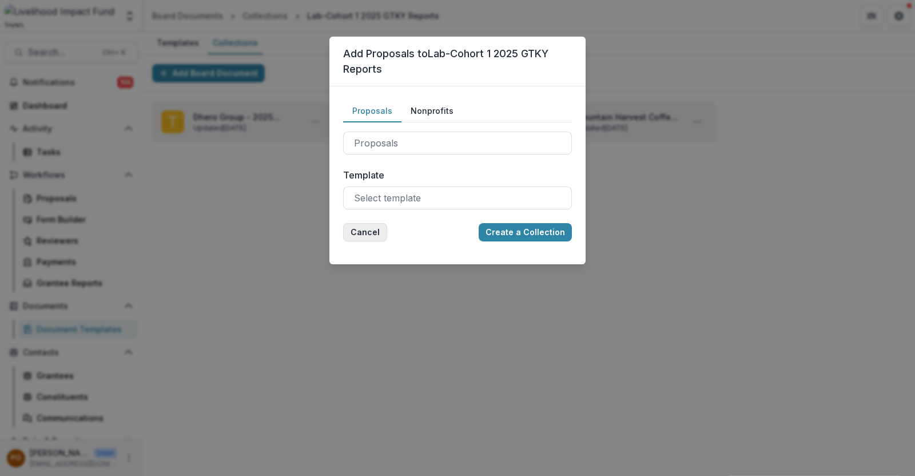
click at [366, 227] on button "Cancel" at bounding box center [365, 232] width 44 height 18
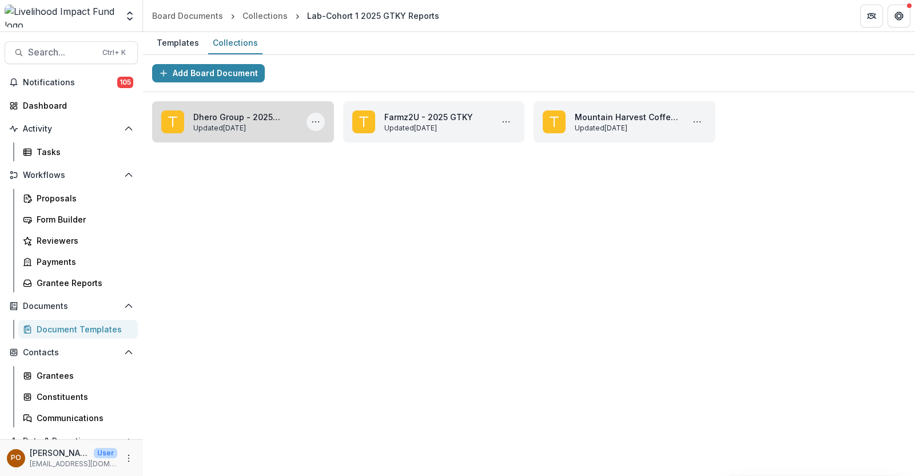
click at [319, 119] on icon "More Dhero Group - 2025 GTKY Actions" at bounding box center [315, 121] width 9 height 9
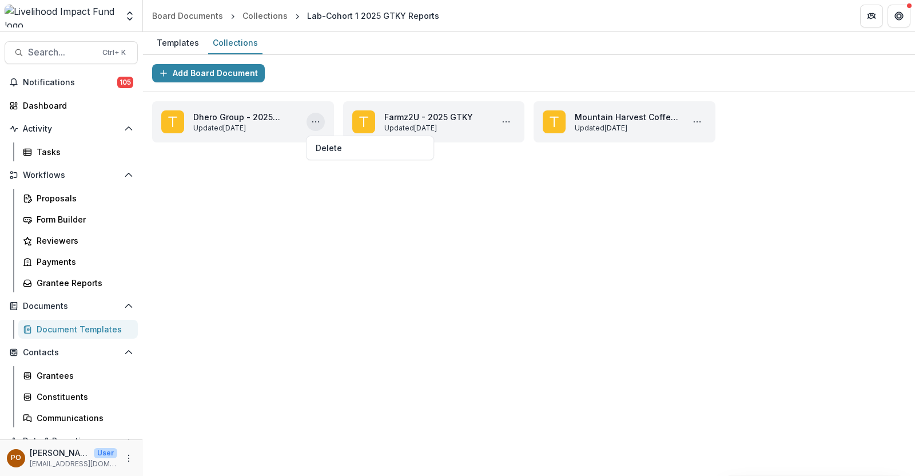
click at [290, 190] on div "Add Board Document Dhero Group - 2025 GTKY Updated [DATE] Delete Farmz2U - 2025…" at bounding box center [529, 265] width 772 height 421
click at [174, 75] on button "Add Board Document" at bounding box center [208, 73] width 113 height 18
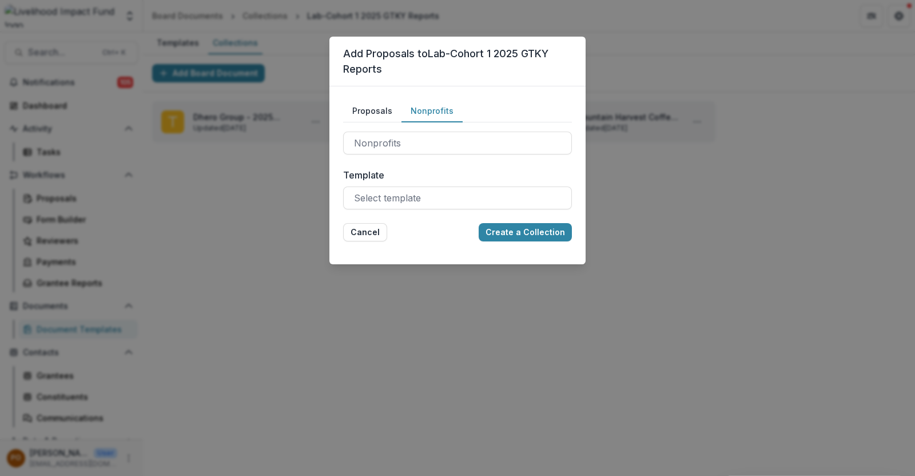
click at [417, 106] on button "Nonprofits" at bounding box center [431, 111] width 61 height 22
click at [377, 110] on button "Proposals" at bounding box center [372, 111] width 58 height 22
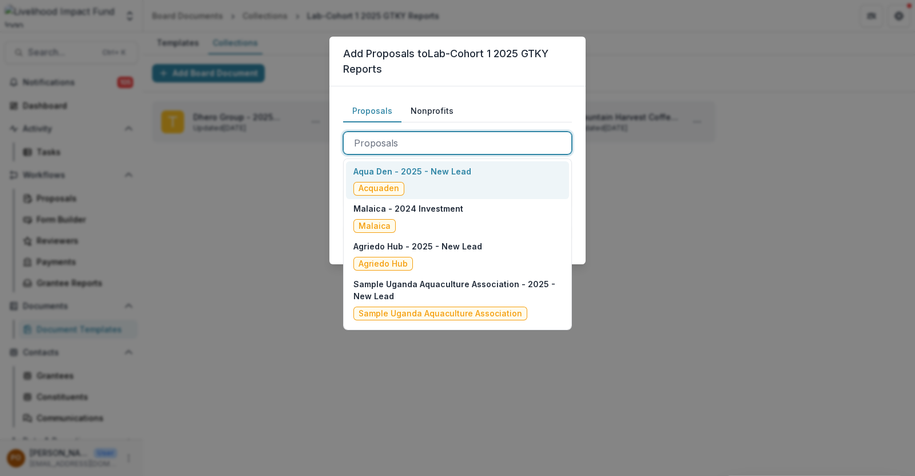
click at [423, 136] on div at bounding box center [457, 143] width 207 height 16
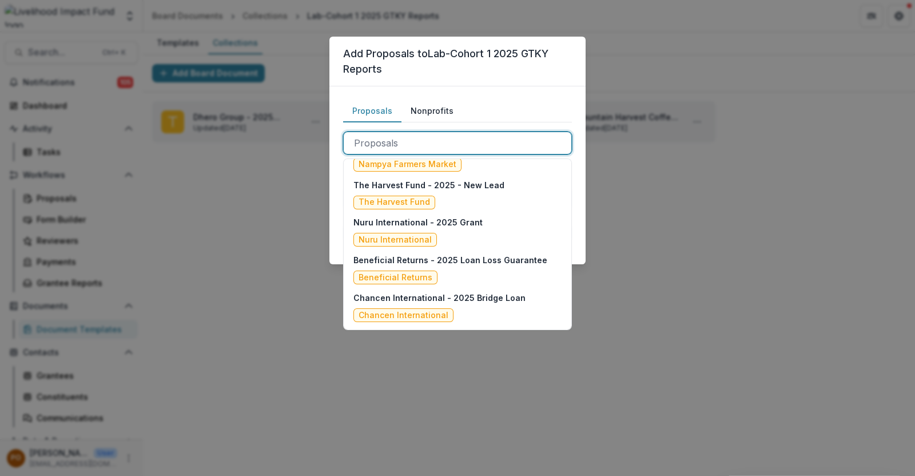
scroll to position [214, 0]
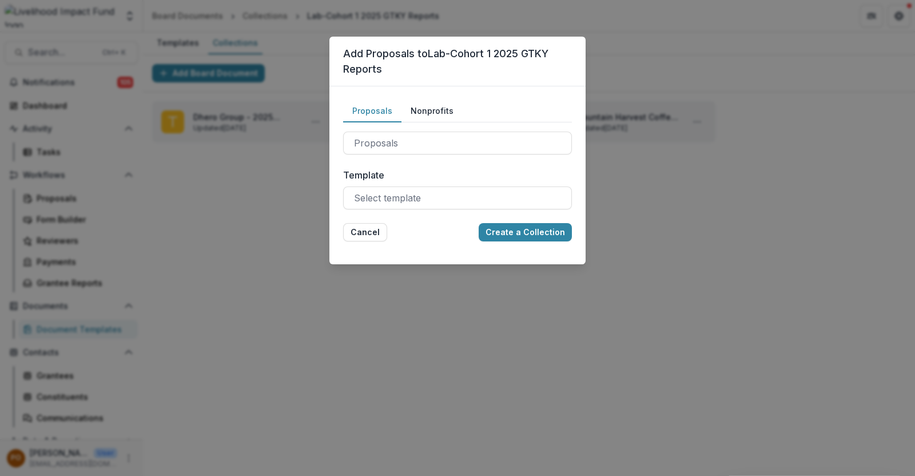
click at [254, 247] on div "Add Proposals to Lab-Cohort 1 2025 GTKY Reports Proposals Nonprofits Proposals …" at bounding box center [457, 238] width 915 height 476
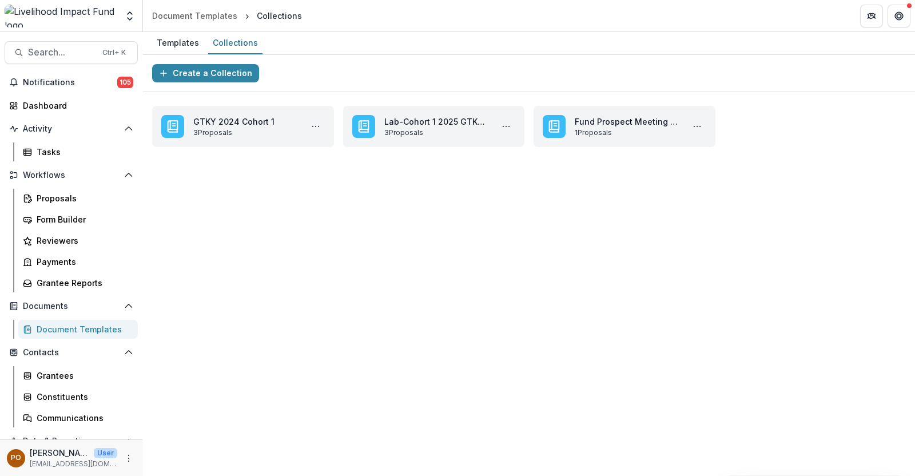
click at [80, 330] on div "Document Templates" at bounding box center [83, 329] width 92 height 12
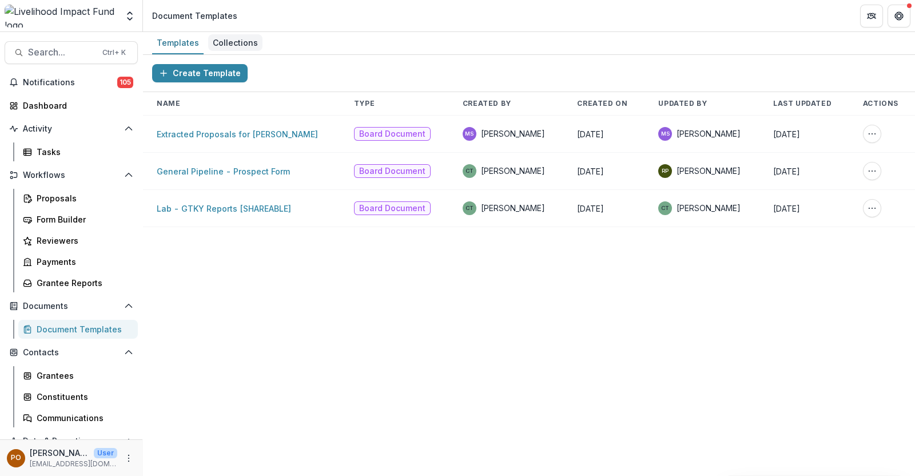
click at [237, 38] on div "Collections" at bounding box center [235, 42] width 54 height 17
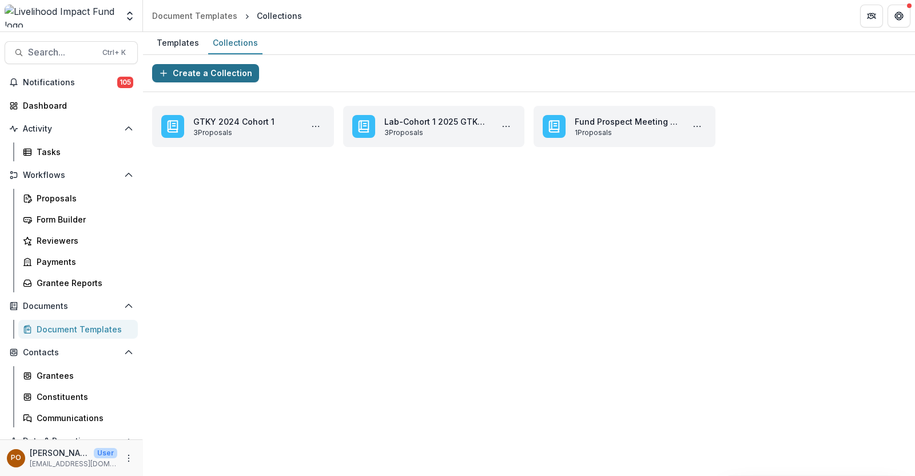
click at [219, 70] on button "Create a Collection" at bounding box center [205, 73] width 107 height 18
